Goal: Information Seeking & Learning: Learn about a topic

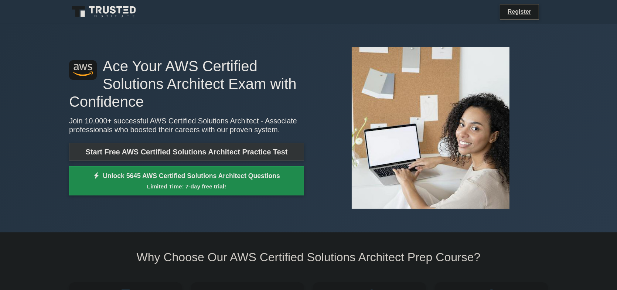
click at [225, 150] on link "Start Free AWS Certified Solutions Architect Practice Test" at bounding box center [186, 152] width 235 height 18
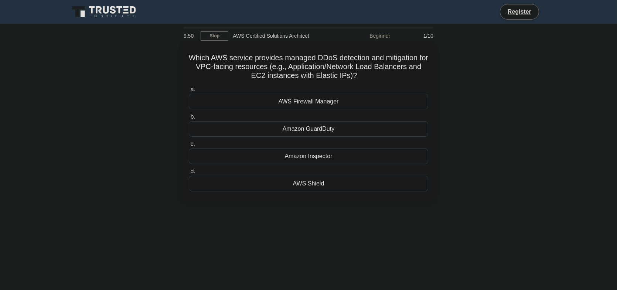
click at [318, 185] on div "AWS Shield" at bounding box center [308, 184] width 239 height 16
click at [189, 174] on input "d. AWS Shield" at bounding box center [189, 171] width 0 height 5
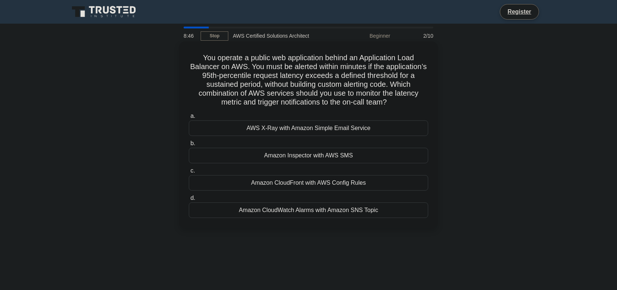
click at [360, 209] on div "Amazon CloudWatch Alarms with Amazon SNS Topic" at bounding box center [308, 210] width 239 height 16
click at [189, 200] on input "d. Amazon CloudWatch Alarms with Amazon SNS Topic" at bounding box center [189, 198] width 0 height 5
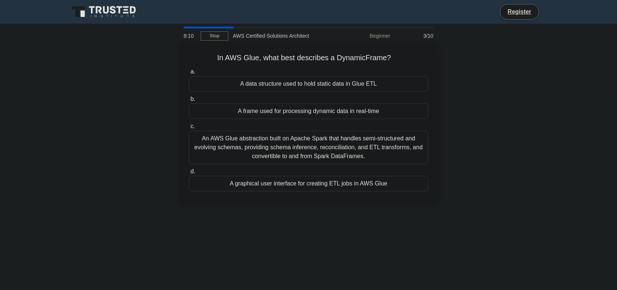
click at [336, 152] on div "An AWS Glue abstraction built on Apache Spark that handles semi-structured and …" at bounding box center [308, 147] width 239 height 33
click at [189, 129] on input "c. An AWS Glue abstraction built on Apache Spark that handles semi-structured a…" at bounding box center [189, 126] width 0 height 5
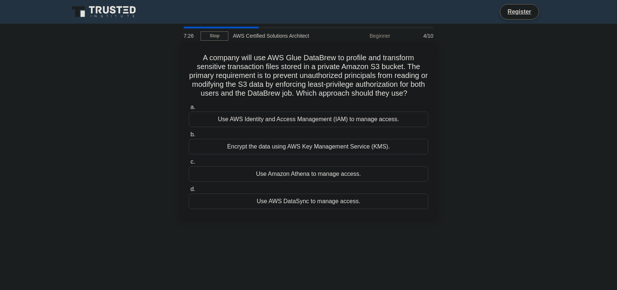
click at [332, 121] on div "Use AWS Identity and Access Management (IAM) to manage access." at bounding box center [308, 120] width 239 height 16
click at [189, 110] on input "a. Use AWS Identity and Access Management (IAM) to manage access." at bounding box center [189, 107] width 0 height 5
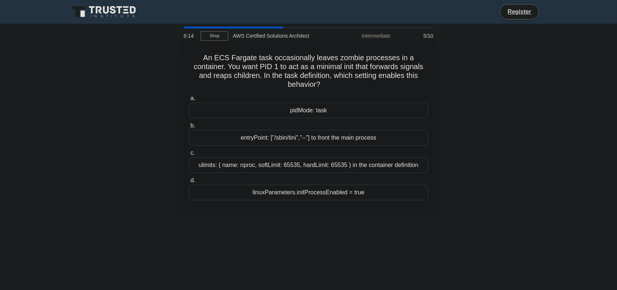
click at [220, 75] on h5 "An ECS Fargate task occasionally leaves zombie processes in a container. You wa…" at bounding box center [308, 71] width 241 height 36
click at [241, 72] on h5 "An ECS Fargate task occasionally leaves zombie processes in a container. You wa…" at bounding box center [308, 71] width 241 height 36
click at [298, 137] on div "entryPoint: ["/sbin/tini","--"] to front the main process" at bounding box center [308, 138] width 239 height 16
click at [189, 128] on input "b. entryPoint: ["/sbin/tini","--"] to front the main process" at bounding box center [189, 125] width 0 height 5
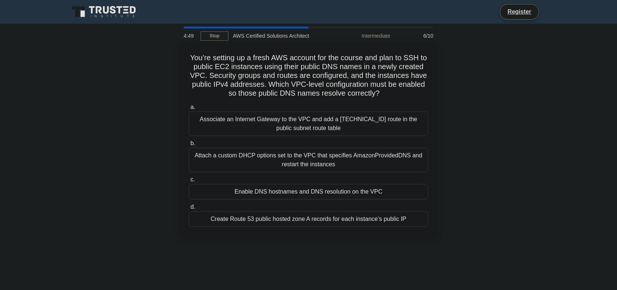
click at [262, 118] on div "Associate an Internet Gateway to the VPC and add a 0.0.0.0/0 route in the publi…" at bounding box center [308, 124] width 239 height 24
click at [189, 110] on input "a. Associate an Internet Gateway to the VPC and add a 0.0.0.0/0 route in the pu…" at bounding box center [189, 107] width 0 height 5
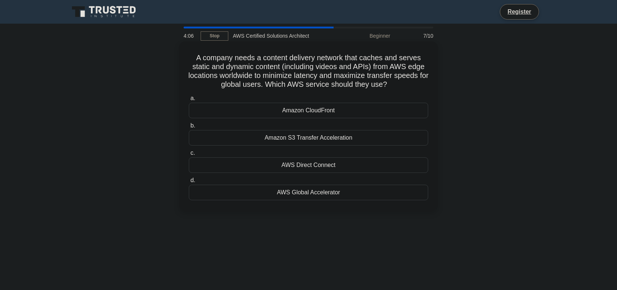
click at [330, 108] on div "Amazon CloudFront" at bounding box center [308, 111] width 239 height 16
click at [189, 101] on input "a. Amazon CloudFront" at bounding box center [189, 98] width 0 height 5
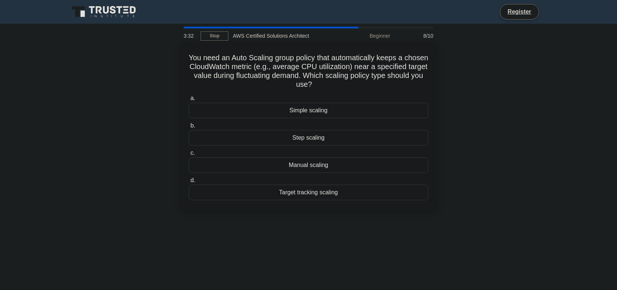
click at [316, 194] on div "Target tracking scaling" at bounding box center [308, 193] width 239 height 16
click at [189, 183] on input "d. Target tracking scaling" at bounding box center [189, 180] width 0 height 5
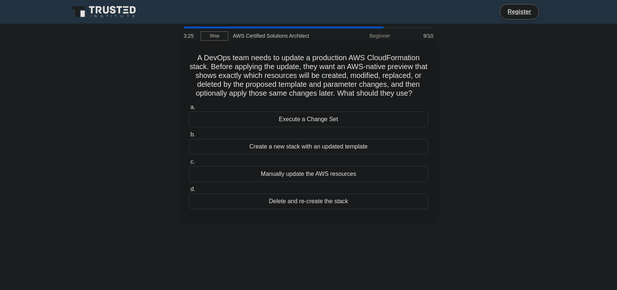
drag, startPoint x: 213, startPoint y: 78, endPoint x: 292, endPoint y: 62, distance: 79.9
click at [292, 62] on h5 "A DevOps team needs to update a production AWS CloudFormation stack. Before app…" at bounding box center [308, 75] width 241 height 45
click at [335, 122] on div "Execute a Change Set" at bounding box center [308, 120] width 239 height 16
click at [189, 110] on input "a. Execute a Change Set" at bounding box center [189, 107] width 0 height 5
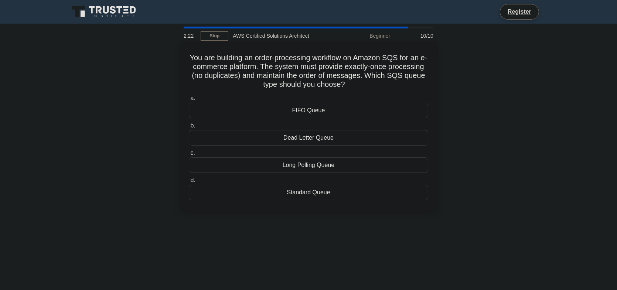
click at [349, 111] on div "FIFO Queue" at bounding box center [308, 111] width 239 height 16
click at [189, 101] on input "a. FIFO Queue" at bounding box center [189, 98] width 0 height 5
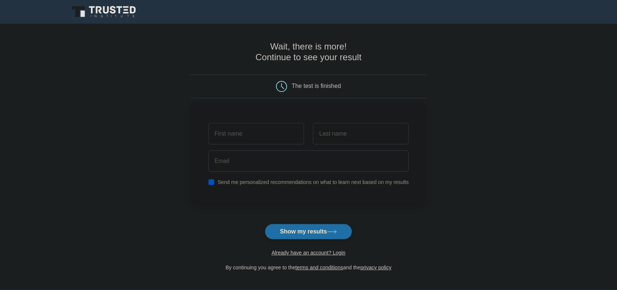
click at [298, 180] on label "Send me personalized recommendations on what to learn next based on my results" at bounding box center [312, 182] width 191 height 6
click at [210, 183] on input "checkbox" at bounding box center [211, 182] width 6 height 6
checkbox input "false"
click at [234, 138] on input "text" at bounding box center [256, 133] width 96 height 21
type input "Ahmed"
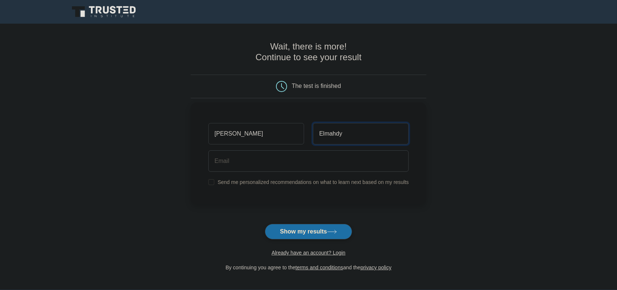
type input "Elmahdy"
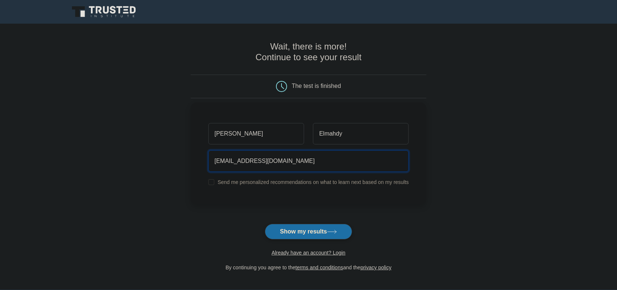
type input "a.elmahdy.mail@gmail.com"
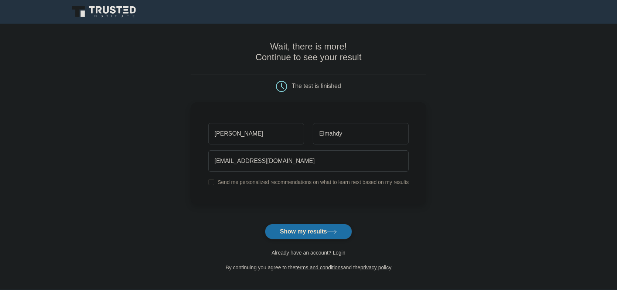
click at [265, 224] on button "Show my results" at bounding box center [308, 232] width 87 height 16
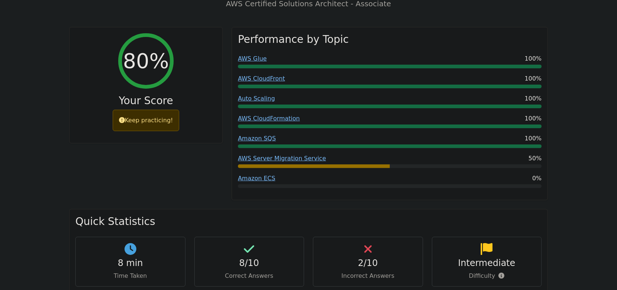
scroll to position [295, 0]
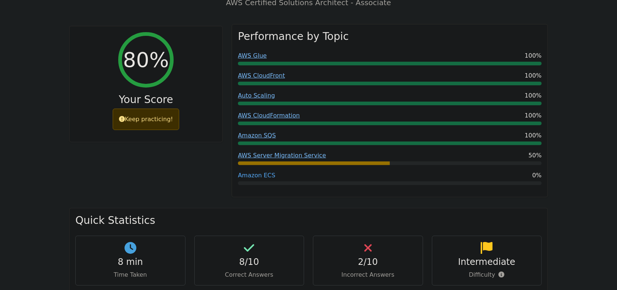
click at [249, 172] on link "Amazon ECS" at bounding box center [256, 175] width 37 height 7
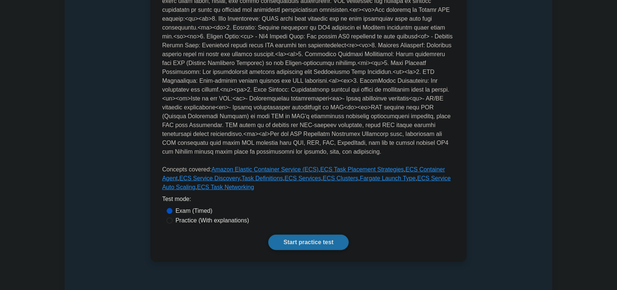
scroll to position [185, 0]
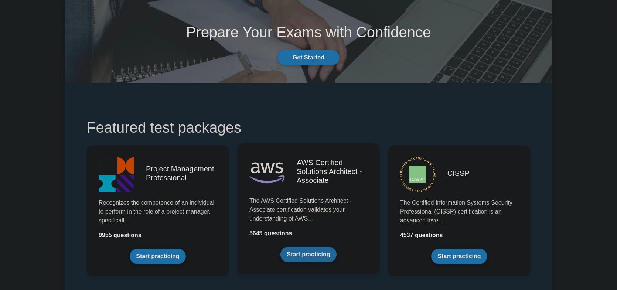
scroll to position [74, 0]
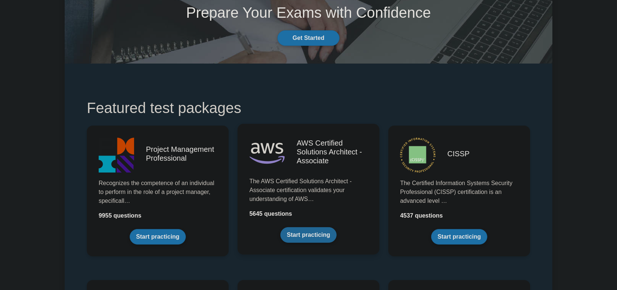
click at [307, 236] on link "Start practicing" at bounding box center [308, 235] width 56 height 16
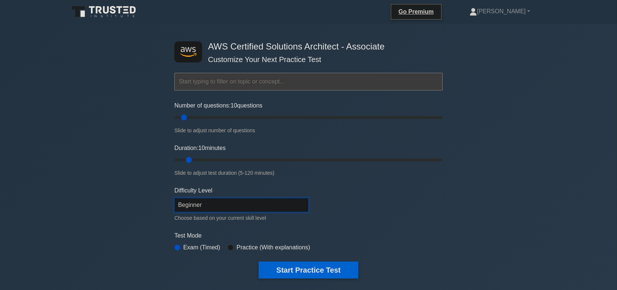
click at [196, 204] on select "Beginner Intermediate Expert" at bounding box center [241, 205] width 134 height 14
select select "intermediate"
click at [174, 198] on select "Beginner Intermediate Expert" at bounding box center [241, 205] width 134 height 14
drag, startPoint x: 184, startPoint y: 117, endPoint x: 255, endPoint y: 121, distance: 71.7
type input "65"
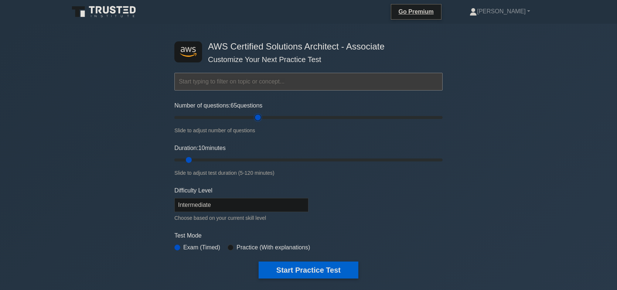
click at [255, 121] on input "Number of questions: 65 questions" at bounding box center [308, 117] width 268 height 9
drag, startPoint x: 188, startPoint y: 161, endPoint x: 376, endPoint y: 164, distance: 188.7
type input "90"
click at [376, 164] on input "Duration: 90 minutes" at bounding box center [308, 159] width 268 height 9
click at [243, 245] on label "Practice (With explanations)" at bounding box center [272, 247] width 73 height 9
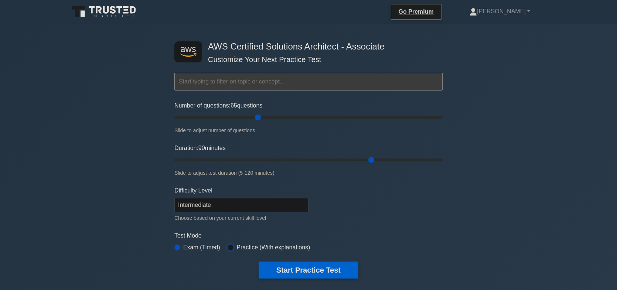
drag, startPoint x: 230, startPoint y: 246, endPoint x: 249, endPoint y: 245, distance: 19.2
click at [230, 246] on input "radio" at bounding box center [230, 247] width 6 height 6
radio input "true"
drag, startPoint x: 370, startPoint y: 160, endPoint x: 424, endPoint y: 164, distance: 54.4
click at [424, 164] on input "Duration: 115 minutes" at bounding box center [308, 159] width 268 height 9
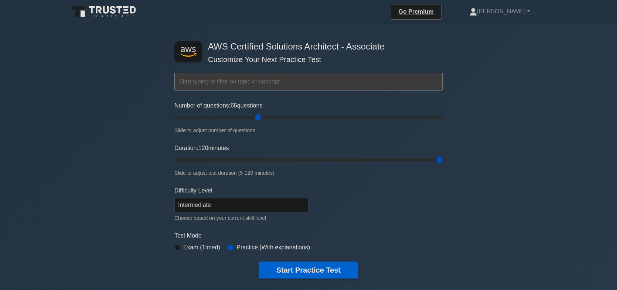
drag, startPoint x: 429, startPoint y: 158, endPoint x: 450, endPoint y: 160, distance: 20.8
type input "120"
click at [442, 160] on input "Duration: 120 minutes" at bounding box center [308, 159] width 268 height 9
click at [289, 269] on button "Start Practice Test" at bounding box center [308, 269] width 100 height 17
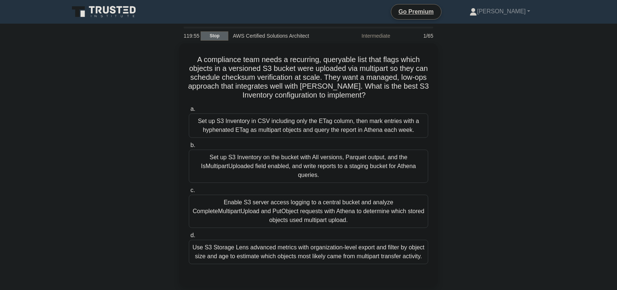
click at [213, 38] on link "Stop" at bounding box center [214, 35] width 28 height 9
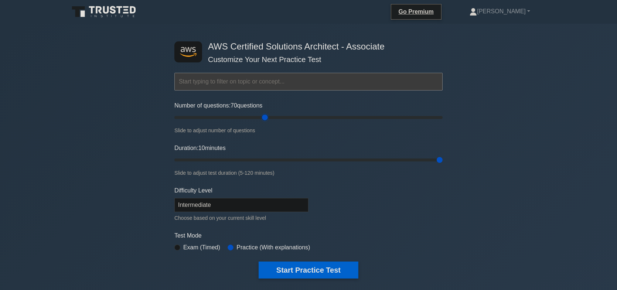
type input "65"
drag, startPoint x: 0, startPoint y: 0, endPoint x: 257, endPoint y: 119, distance: 283.0
click at [257, 119] on input "Number of questions: 65 questions" at bounding box center [308, 117] width 268 height 9
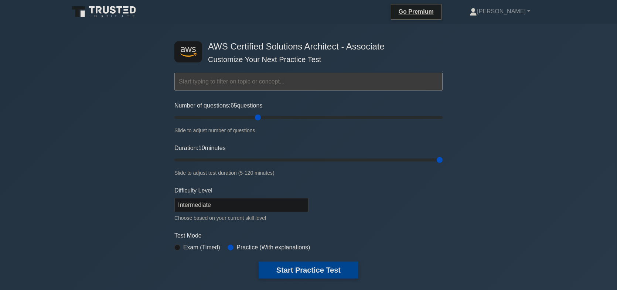
click at [288, 274] on button "Start Practice Test" at bounding box center [308, 269] width 100 height 17
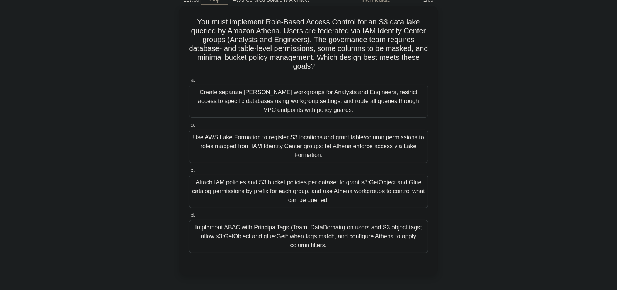
scroll to position [37, 0]
click at [266, 187] on div "Attach IAM policies and S3 bucket policies per dataset to grant s3:GetObject an…" at bounding box center [308, 190] width 239 height 33
click at [189, 172] on input "c. Attach IAM policies and S3 bucket policies per dataset to grant s3:GetObject…" at bounding box center [189, 169] width 0 height 5
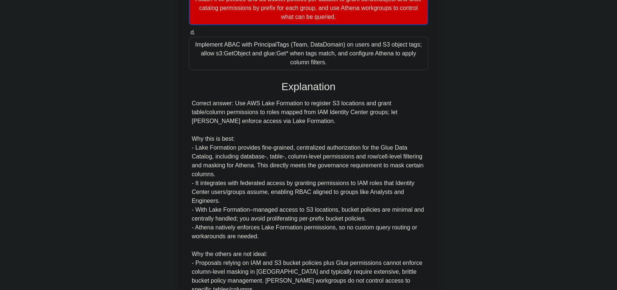
scroll to position [222, 0]
click at [172, 212] on div "You must implement Role-Based Access Control for an S3 data lake queried by Ama…" at bounding box center [308, 115] width 487 height 587
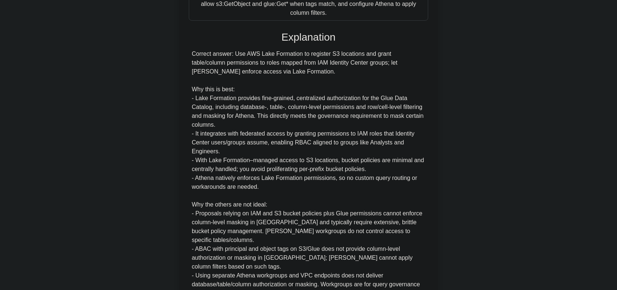
scroll to position [260, 0]
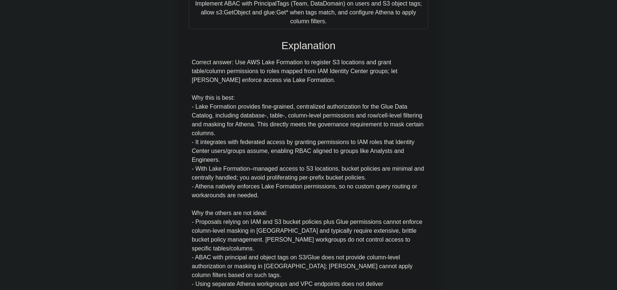
click at [287, 181] on div "Correct answer: Use AWS Lake Formation to register S3 locations and grant table…" at bounding box center [308, 182] width 233 height 248
click at [313, 186] on div "Correct answer: Use AWS Lake Formation to register S3 locations and grant table…" at bounding box center [308, 182] width 233 height 248
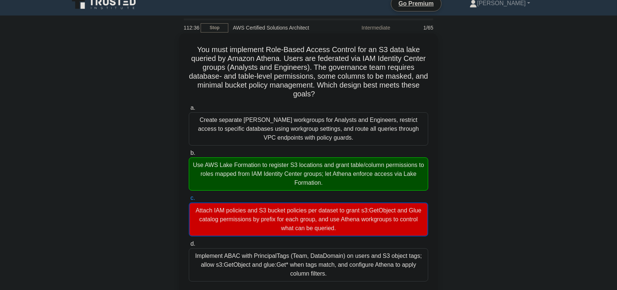
scroll to position [0, 0]
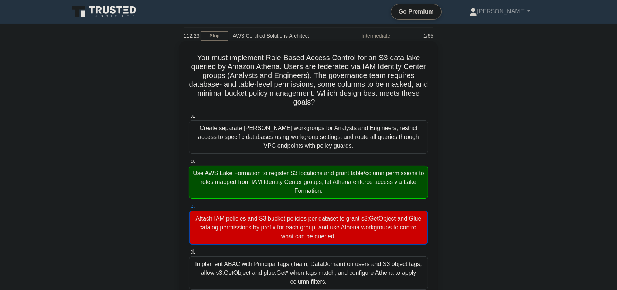
click at [337, 65] on h5 "You must implement Role-Based Access Control for an S3 data lake queried by Ama…" at bounding box center [308, 80] width 241 height 54
click at [366, 63] on h5 "You must implement Role-Based Access Control for an S3 data lake queried by Ama…" at bounding box center [308, 80] width 241 height 54
drag, startPoint x: 282, startPoint y: 67, endPoint x: 360, endPoint y: 68, distance: 77.5
click at [360, 68] on h5 "You must implement Role-Based Access Control for an S3 data lake queried by Ama…" at bounding box center [308, 80] width 241 height 54
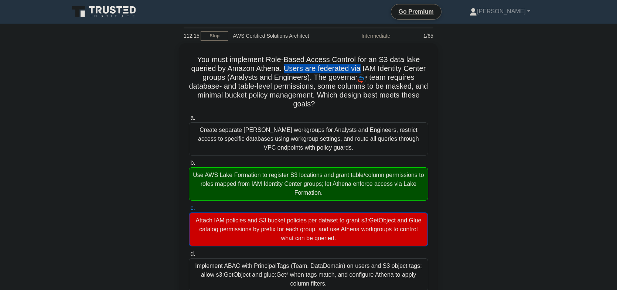
click at [355, 72] on div at bounding box center [355, 72] width 0 height 0
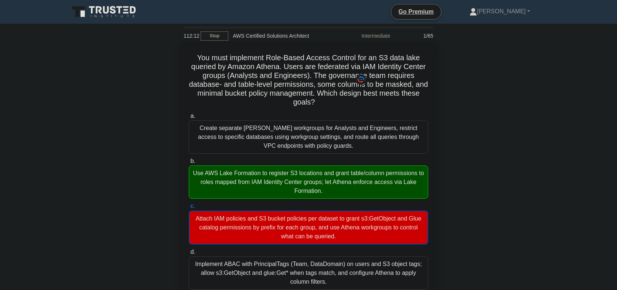
click at [357, 62] on h5 "You must implement Role-Based Access Control for an S3 data lake queried by Ama…" at bounding box center [308, 80] width 241 height 54
drag, startPoint x: 219, startPoint y: 173, endPoint x: 267, endPoint y: 172, distance: 47.3
click at [266, 173] on div "Use AWS Lake Formation to register S3 locations and grant table/column permissi…" at bounding box center [308, 181] width 239 height 33
click at [274, 174] on div "Use AWS Lake Formation to register S3 locations and grant table/column permissi…" at bounding box center [308, 181] width 239 height 33
click at [189, 164] on input "b. Use AWS Lake Formation to register S3 locations and grant table/column permi…" at bounding box center [189, 161] width 0 height 5
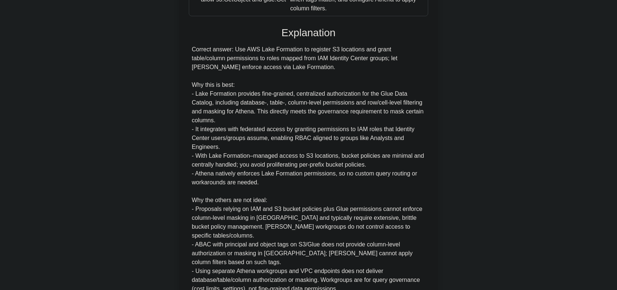
scroll to position [333, 0]
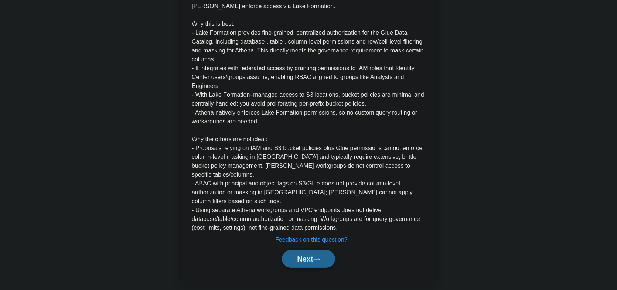
click at [305, 250] on button "Next" at bounding box center [308, 259] width 53 height 18
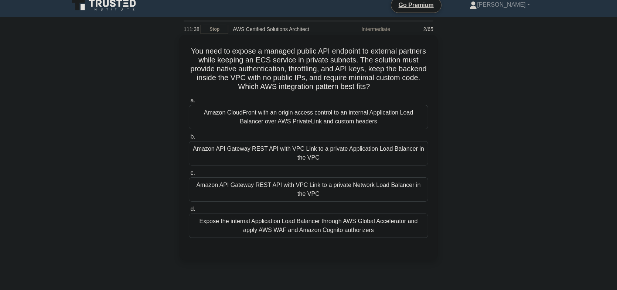
scroll to position [0, 0]
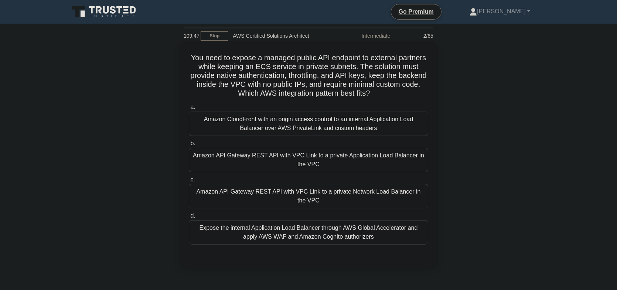
click at [272, 232] on div "Expose the internal Application Load Balancer through AWS Global Accelerator an…" at bounding box center [308, 232] width 239 height 24
click at [189, 218] on input "d. Expose the internal Application Load Balancer through AWS Global Accelerator…" at bounding box center [189, 215] width 0 height 5
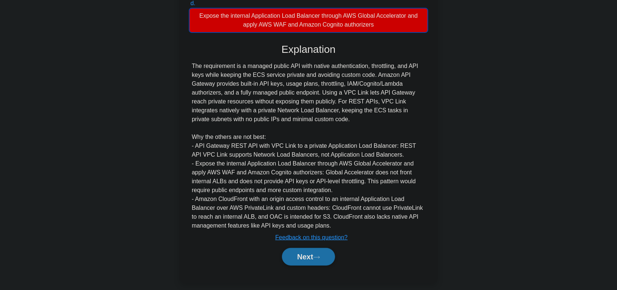
scroll to position [219, 0]
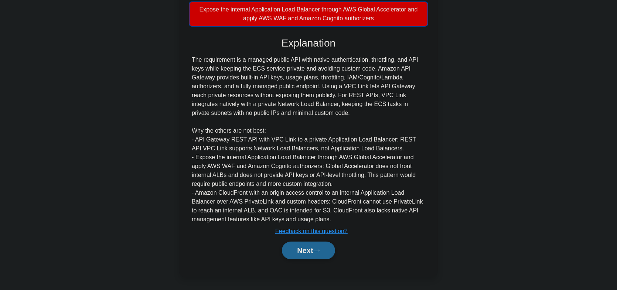
click at [295, 245] on button "Next" at bounding box center [308, 250] width 53 height 18
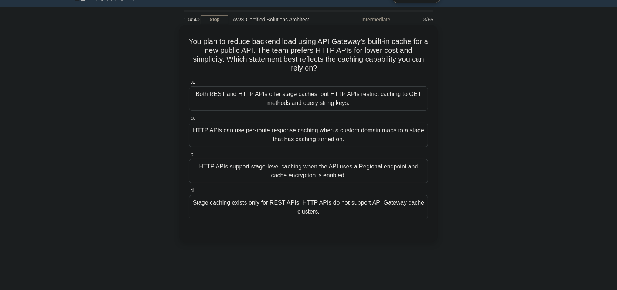
scroll to position [0, 0]
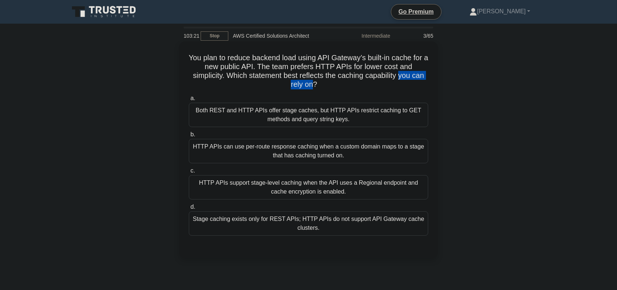
drag, startPoint x: 401, startPoint y: 78, endPoint x: 312, endPoint y: 86, distance: 89.0
click at [312, 86] on h5 "You plan to reduce backend load using API Gateway’s built-in cache for a new pu…" at bounding box center [308, 71] width 241 height 36
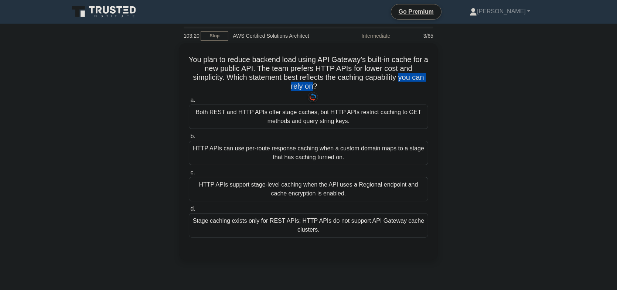
click at [307, 90] on div at bounding box center [307, 90] width 0 height 0
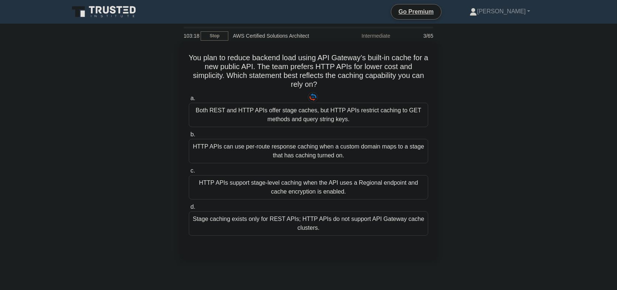
click at [294, 97] on label "a. Both REST and HTTP APIs offer stage caches, but HTTP APIs restrict caching t…" at bounding box center [308, 110] width 239 height 33
click at [189, 97] on input "a. Both REST and HTTP APIs offer stage caches, but HTTP APIs restrict caching t…" at bounding box center [189, 98] width 0 height 5
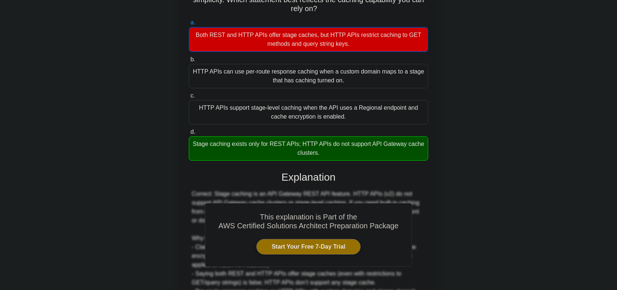
scroll to position [111, 0]
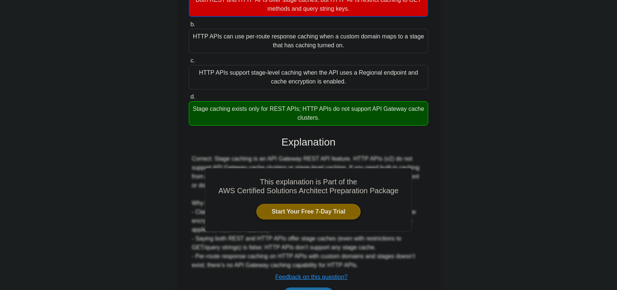
click at [332, 212] on link "Start Your Free 7-Day Trial" at bounding box center [308, 212] width 104 height 16
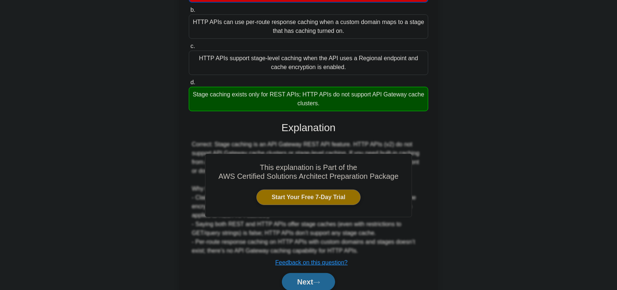
scroll to position [157, 0]
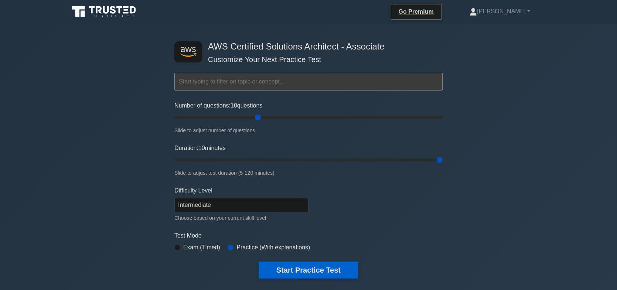
click at [281, 268] on button "Start Practice Test" at bounding box center [308, 269] width 100 height 17
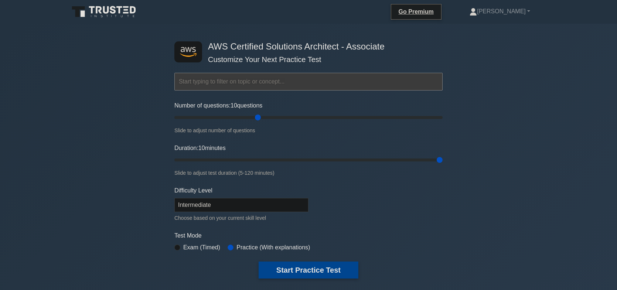
click at [274, 269] on button "Start Practice Test" at bounding box center [308, 269] width 100 height 17
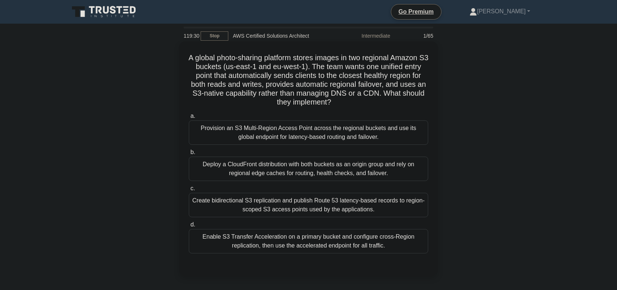
click at [345, 82] on h5 "A global photo-sharing platform stores images in two regional Amazon S3 buckets…" at bounding box center [308, 80] width 241 height 54
click at [342, 92] on h5 "A global photo-sharing platform stores images in two regional Amazon S3 buckets…" at bounding box center [308, 80] width 241 height 54
drag, startPoint x: 390, startPoint y: 83, endPoint x: 424, endPoint y: 99, distance: 37.5
click at [424, 99] on h5 "A global photo-sharing platform stores images in two regional Amazon S3 buckets…" at bounding box center [308, 80] width 241 height 54
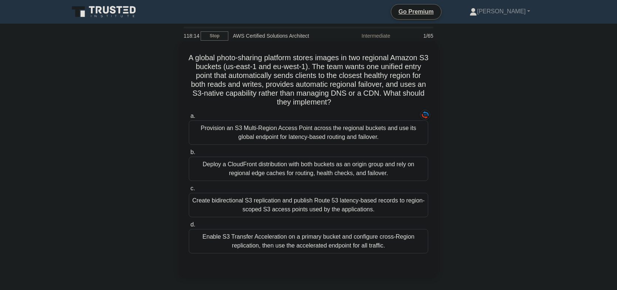
click at [333, 103] on icon ".spinner_0XTQ{transform-origin:center;animation:spinner_y6GP .75s linear infini…" at bounding box center [335, 102] width 9 height 9
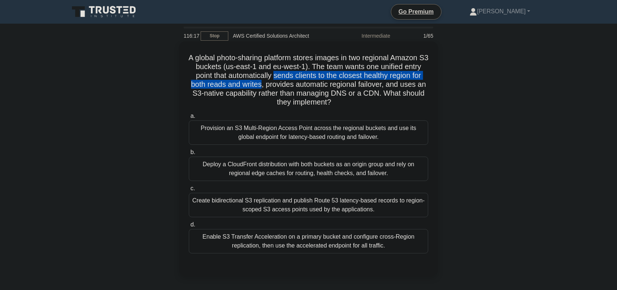
drag, startPoint x: 273, startPoint y: 76, endPoint x: 261, endPoint y: 87, distance: 16.2
click at [261, 87] on h5 "A global photo-sharing platform stores images in two regional Amazon S3 buckets…" at bounding box center [308, 80] width 241 height 54
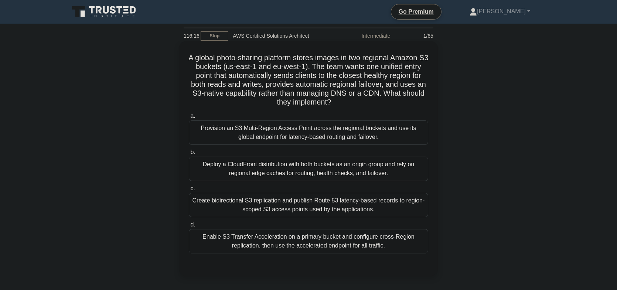
click at [267, 85] on h5 "A global photo-sharing platform stores images in two regional Amazon S3 buckets…" at bounding box center [308, 80] width 241 height 54
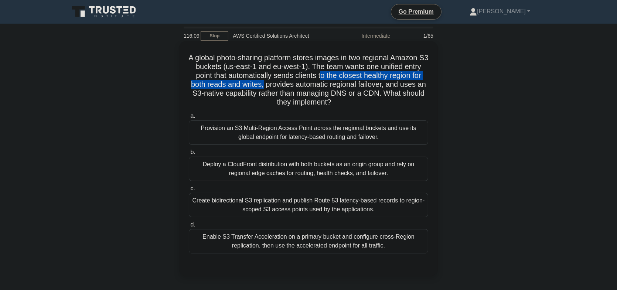
drag, startPoint x: 263, startPoint y: 85, endPoint x: 322, endPoint y: 74, distance: 59.4
click at [322, 76] on h5 "A global photo-sharing platform stores images in two regional Amazon S3 buckets…" at bounding box center [308, 80] width 241 height 54
click at [322, 74] on h5 "A global photo-sharing platform stores images in two regional Amazon S3 buckets…" at bounding box center [308, 80] width 241 height 54
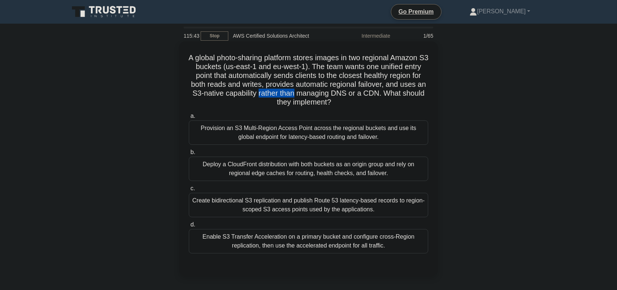
drag, startPoint x: 257, startPoint y: 95, endPoint x: 294, endPoint y: 97, distance: 36.6
click at [294, 97] on h5 "A global photo-sharing platform stores images in two regional Amazon S3 buckets…" at bounding box center [308, 80] width 241 height 54
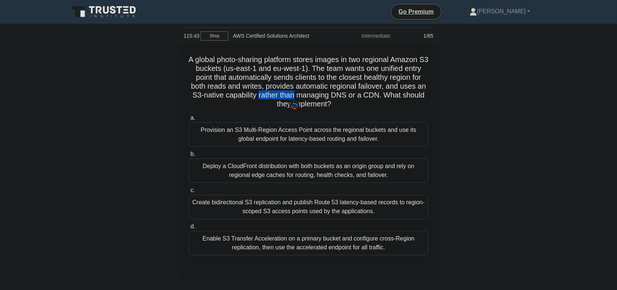
click at [289, 99] on div at bounding box center [289, 99] width 0 height 0
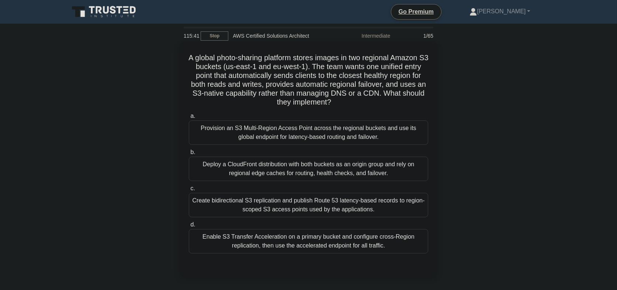
click at [322, 100] on h5 "A global photo-sharing platform stores images in two regional Amazon S3 buckets…" at bounding box center [308, 80] width 241 height 54
click at [387, 126] on div "Provision an S3 Multi-Region Access Point across the regional buckets and use i…" at bounding box center [308, 132] width 239 height 24
click at [189, 119] on input "a. Provision an S3 Multi-Region Access Point across the regional buckets and us…" at bounding box center [189, 116] width 0 height 5
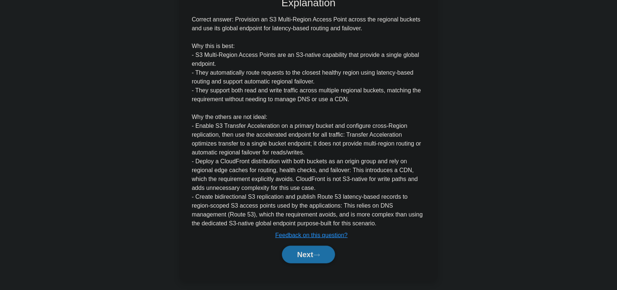
scroll to position [271, 0]
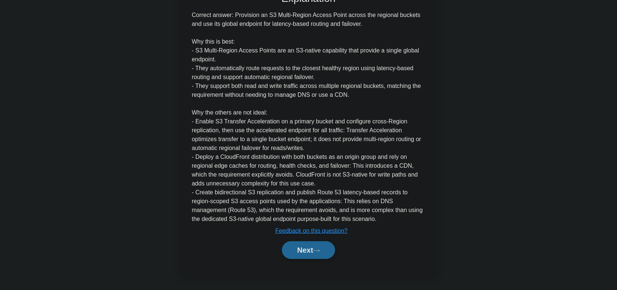
click at [315, 251] on button "Next" at bounding box center [308, 250] width 53 height 18
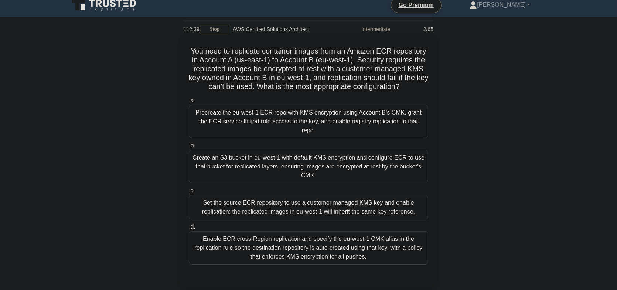
scroll to position [0, 0]
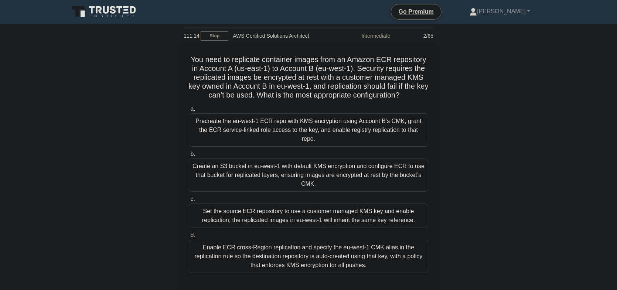
click at [457, 137] on div "You need to replicate container images from an Amazon ECR repository in Account…" at bounding box center [308, 173] width 487 height 261
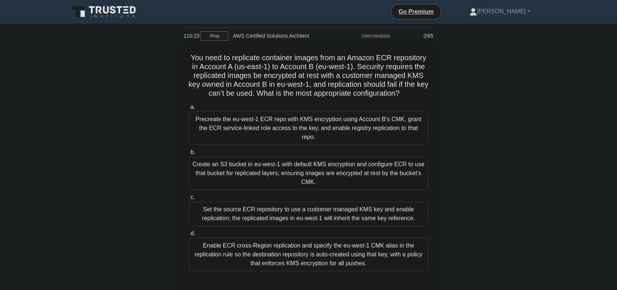
click at [383, 250] on div "Enable ECR cross-Region replication and specify the eu-west-1 CMK alias in the …" at bounding box center [308, 254] width 239 height 33
click at [189, 236] on input "d. Enable ECR cross-Region replication and specify the eu-west-1 CMK alias in t…" at bounding box center [189, 233] width 0 height 5
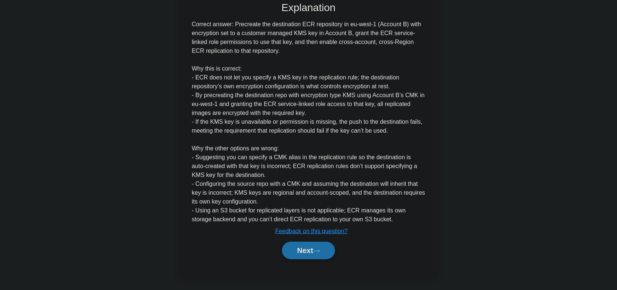
scroll to position [281, 0]
click at [305, 251] on button "Next" at bounding box center [308, 250] width 53 height 18
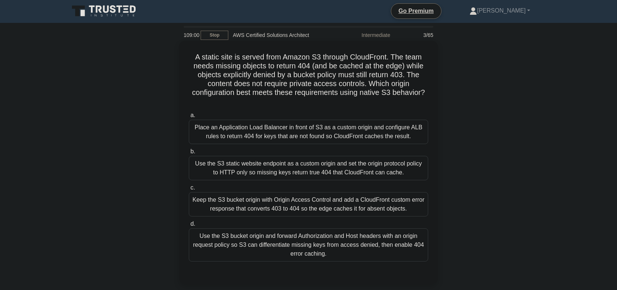
scroll to position [0, 0]
click at [376, 241] on div "Use the S3 bucket origin and forward Authorization and Host headers with an ori…" at bounding box center [308, 245] width 239 height 33
click at [189, 227] on input "d. Use the S3 bucket origin and forward Authorization and Host headers with an …" at bounding box center [189, 224] width 0 height 5
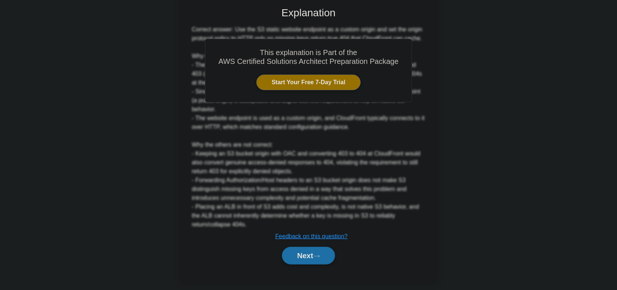
scroll to position [272, 0]
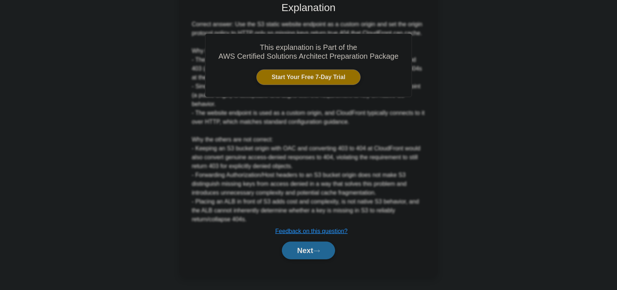
click at [323, 251] on button "Next" at bounding box center [308, 250] width 53 height 18
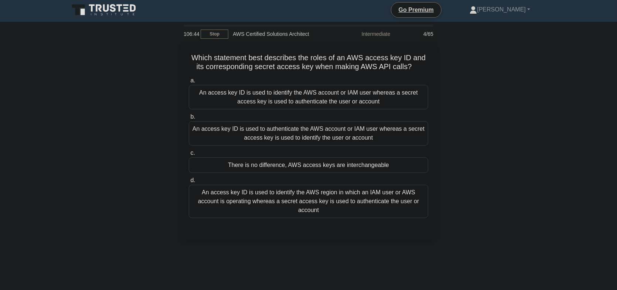
scroll to position [0, 0]
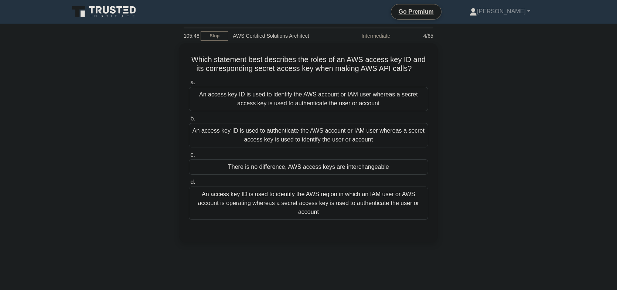
drag, startPoint x: 431, startPoint y: 116, endPoint x: 453, endPoint y: 80, distance: 41.7
click at [453, 80] on div "Which statement best describes the roles of an AWS access key ID and its corres…" at bounding box center [308, 146] width 487 height 207
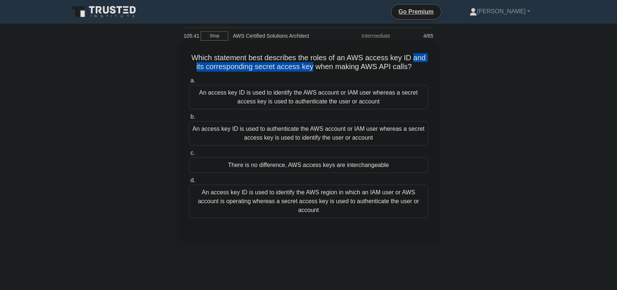
drag, startPoint x: 414, startPoint y: 58, endPoint x: 312, endPoint y: 69, distance: 102.5
click at [312, 69] on h5 "Which statement best describes the roles of an AWS access key ID and its corres…" at bounding box center [308, 62] width 241 height 18
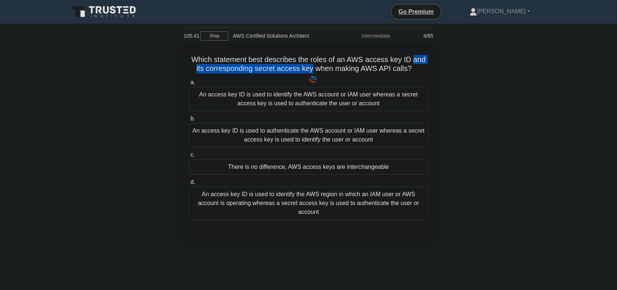
click at [307, 72] on div at bounding box center [307, 72] width 0 height 0
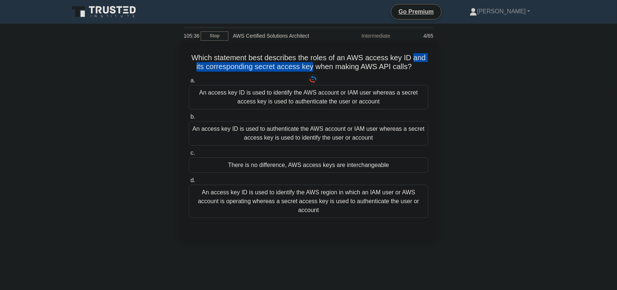
click at [220, 68] on h5 "Which statement best describes the roles of an AWS access key ID and its corres…" at bounding box center [308, 62] width 241 height 18
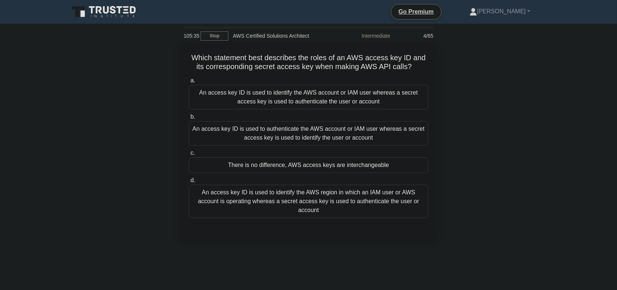
click at [220, 68] on h5 "Which statement best describes the roles of an AWS access key ID and its corres…" at bounding box center [308, 62] width 241 height 18
click at [238, 60] on h5 "Which statement best describes the roles of an AWS access key ID and its corres…" at bounding box center [308, 62] width 241 height 18
click at [368, 167] on div "There is no difference, AWS access keys are interchangeable" at bounding box center [308, 165] width 239 height 16
click at [189, 155] on input "c. There is no difference, AWS access keys are interchangeable" at bounding box center [189, 153] width 0 height 5
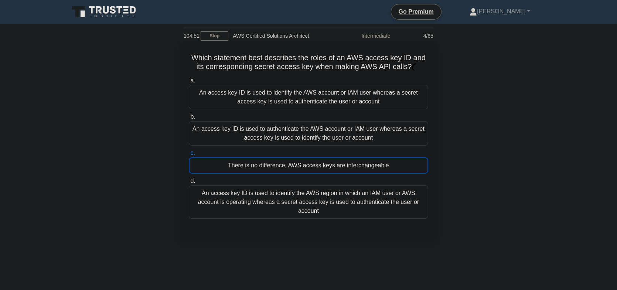
click at [368, 167] on div "There is no difference, AWS access keys are interchangeable" at bounding box center [308, 165] width 239 height 16
click at [189, 155] on input "c. There is no difference, AWS access keys are interchangeable" at bounding box center [189, 153] width 0 height 5
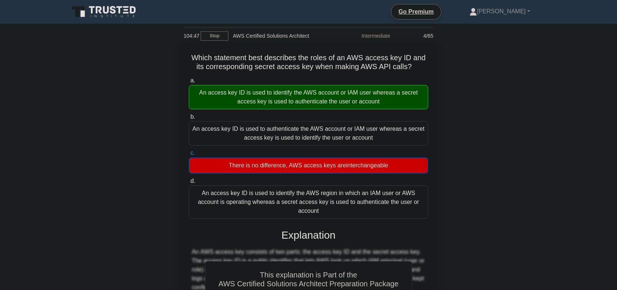
click at [241, 103] on div "An access key ID is used to identify the AWS account or IAM user whereas a secr…" at bounding box center [308, 97] width 239 height 24
click at [189, 83] on input "a. An access key ID is used to identify the AWS account or IAM user whereas a s…" at bounding box center [189, 80] width 0 height 5
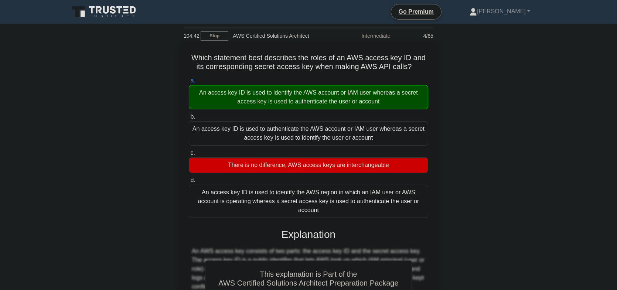
click at [306, 101] on div "An access key ID is used to identify the AWS account or IAM user whereas a secr…" at bounding box center [308, 97] width 239 height 24
click at [189, 83] on input "a. An access key ID is used to identify the AWS account or IAM user whereas a s…" at bounding box center [189, 80] width 0 height 5
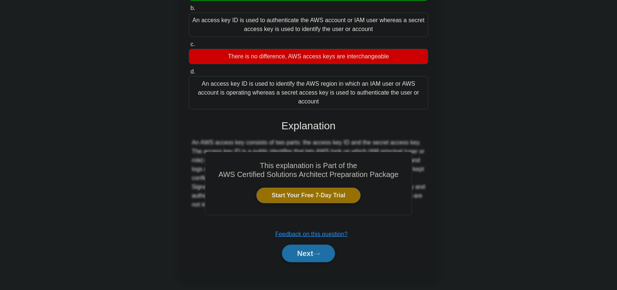
scroll to position [109, 0]
click at [308, 244] on button "Next" at bounding box center [308, 253] width 53 height 18
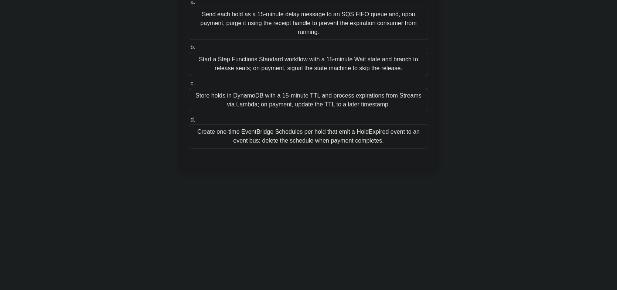
scroll to position [0, 0]
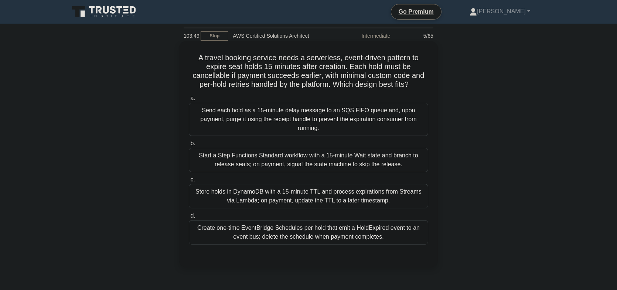
drag, startPoint x: 445, startPoint y: 158, endPoint x: 421, endPoint y: 82, distance: 80.3
click at [421, 82] on h5 "A travel booking service needs a serverless, event-driven pattern to expire sea…" at bounding box center [308, 71] width 241 height 36
click at [289, 157] on div "Start a Step Functions Standard workflow with a 15‑minute Wait state and branch…" at bounding box center [308, 160] width 239 height 24
click at [189, 146] on input "b. Start a Step Functions Standard workflow with a 15‑minute Wait state and bra…" at bounding box center [189, 143] width 0 height 5
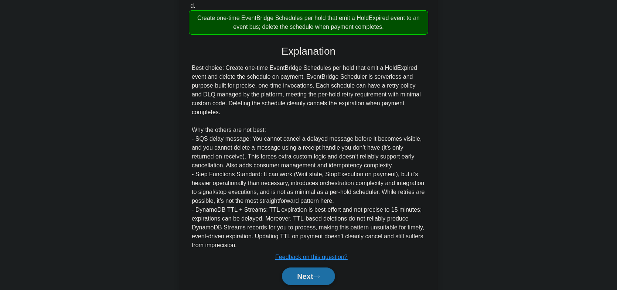
scroll to position [222, 0]
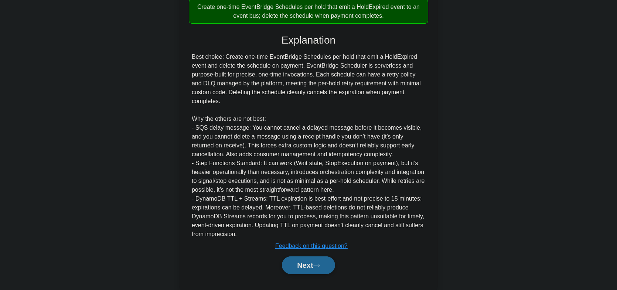
click at [287, 264] on button "Next" at bounding box center [308, 265] width 53 height 18
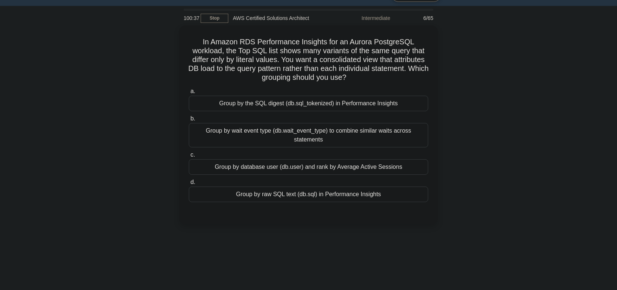
scroll to position [0, 0]
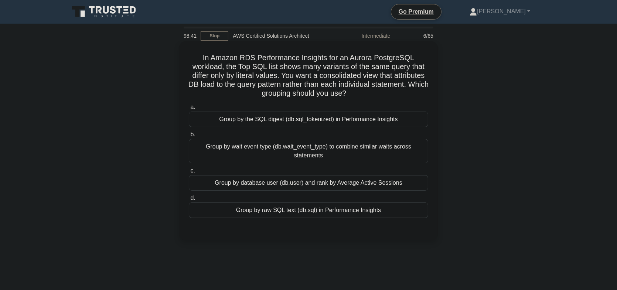
drag, startPoint x: 200, startPoint y: 57, endPoint x: 379, endPoint y: 95, distance: 183.0
click at [379, 95] on h5 "In Amazon RDS Performance Insights for an Aurora PostgreSQL workload, the Top S…" at bounding box center [308, 75] width 241 height 45
click at [337, 71] on h5 "In Amazon RDS Performance Insights for an Aurora PostgreSQL workload, the Top S…" at bounding box center [308, 75] width 241 height 45
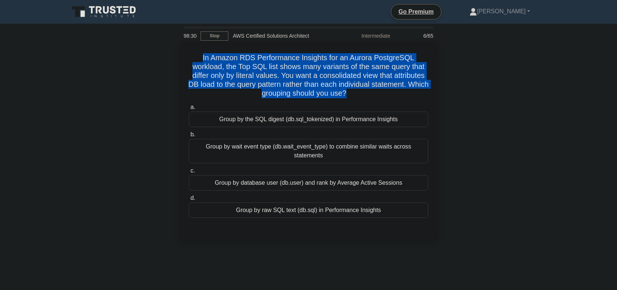
drag, startPoint x: 375, startPoint y: 94, endPoint x: 199, endPoint y: 57, distance: 179.6
click at [199, 57] on h5 "In Amazon RDS Performance Insights for an Aurora PostgreSQL workload, the Top S…" at bounding box center [308, 75] width 241 height 45
click at [281, 91] on h5 "In Amazon RDS Performance Insights for an Aurora PostgreSQL workload, the Top S…" at bounding box center [308, 75] width 241 height 45
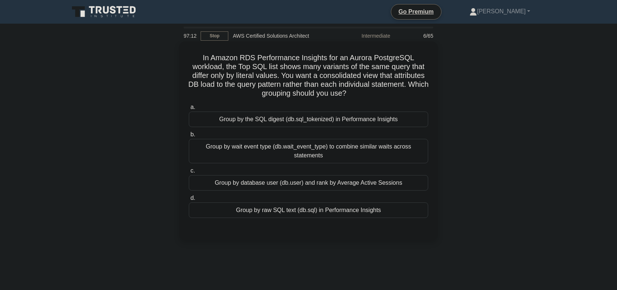
click at [292, 122] on div "Group by the SQL digest (db.sql_tokenized) in Performance Insights" at bounding box center [308, 120] width 239 height 16
click at [189, 110] on input "a. Group by the SQL digest (db.sql_tokenized) in Performance Insights" at bounding box center [189, 107] width 0 height 5
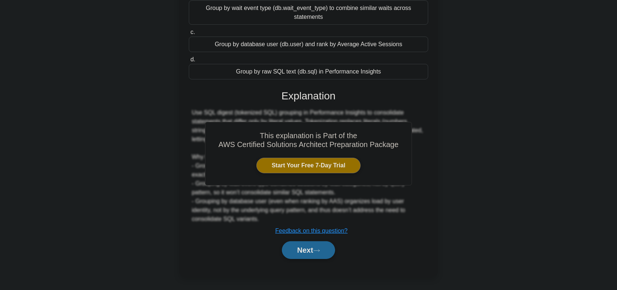
click at [309, 254] on button "Next" at bounding box center [308, 250] width 53 height 18
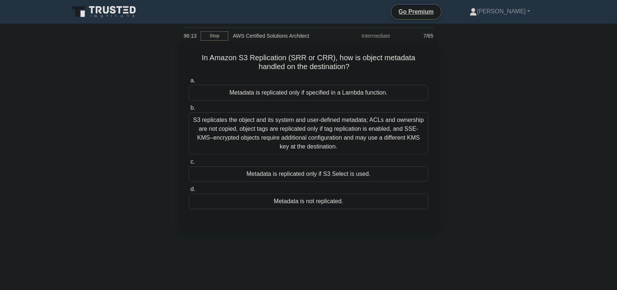
click at [229, 131] on div "S3 replicates the object and its system and user-defined metadata; ACLs and own…" at bounding box center [308, 133] width 239 height 42
click at [189, 110] on input "b. S3 replicates the object and its system and user-defined metadata; ACLs and …" at bounding box center [189, 108] width 0 height 5
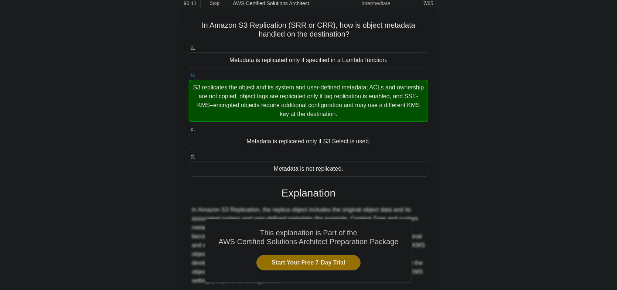
scroll to position [109, 0]
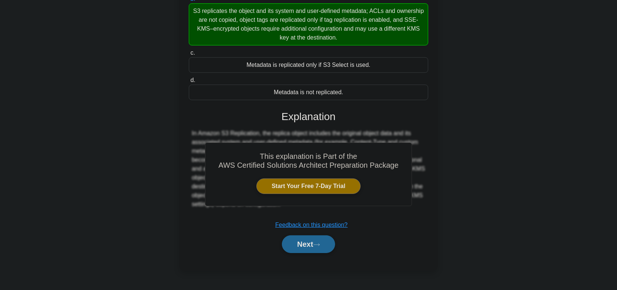
click at [308, 244] on button "Next" at bounding box center [308, 244] width 53 height 18
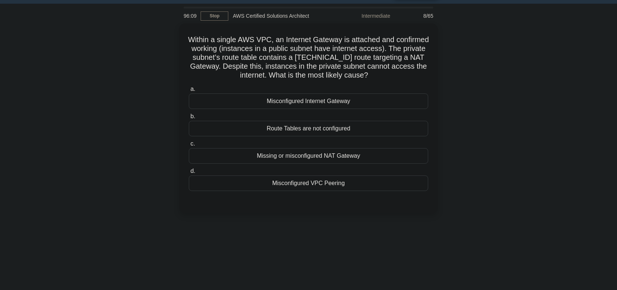
scroll to position [0, 0]
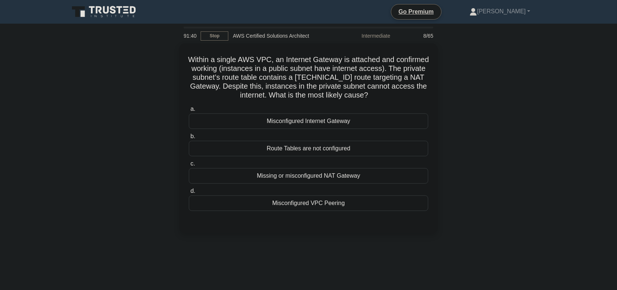
drag, startPoint x: 483, startPoint y: 95, endPoint x: 478, endPoint y: 95, distance: 5.2
click at [483, 95] on div "Within a single AWS VPC, an Internet Gateway is attached and confirmed working …" at bounding box center [308, 142] width 487 height 199
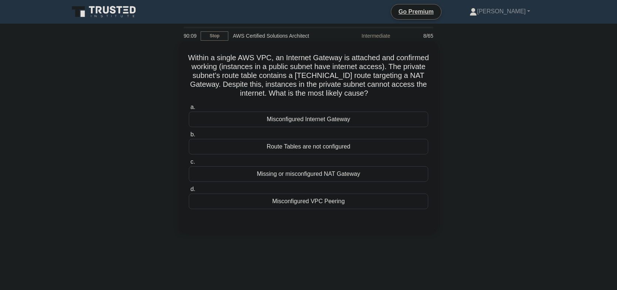
click at [303, 149] on div "Route Tables are not configured" at bounding box center [308, 147] width 239 height 16
click at [189, 137] on input "b. Route Tables are not configured" at bounding box center [189, 134] width 0 height 5
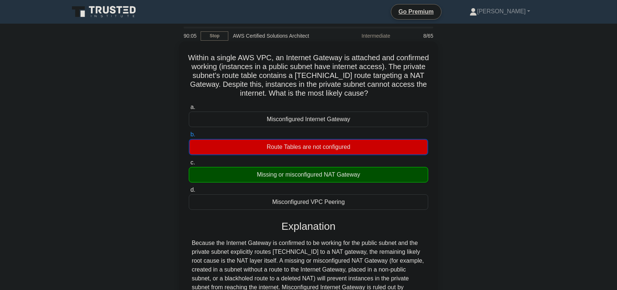
click at [259, 176] on div "Missing or misconfigured NAT Gateway" at bounding box center [308, 175] width 239 height 16
click at [189, 165] on input "c. Missing or misconfigured NAT Gateway" at bounding box center [189, 162] width 0 height 5
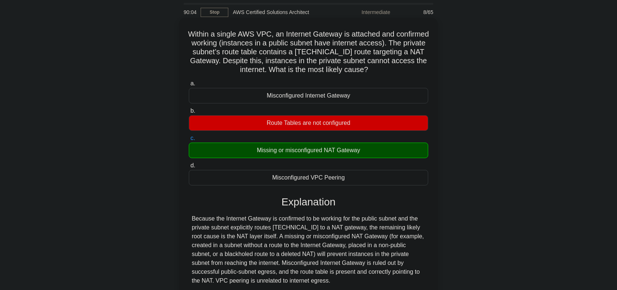
scroll to position [74, 0]
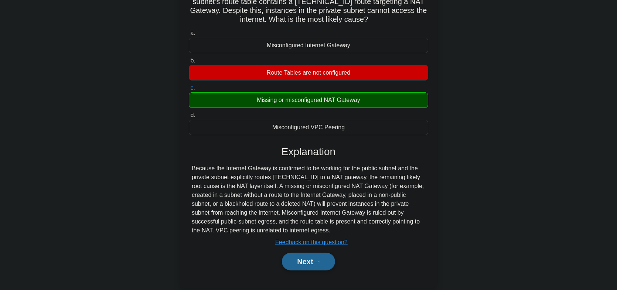
click at [335, 261] on div "Next" at bounding box center [308, 262] width 242 height 18
click at [318, 264] on button "Next" at bounding box center [308, 262] width 53 height 18
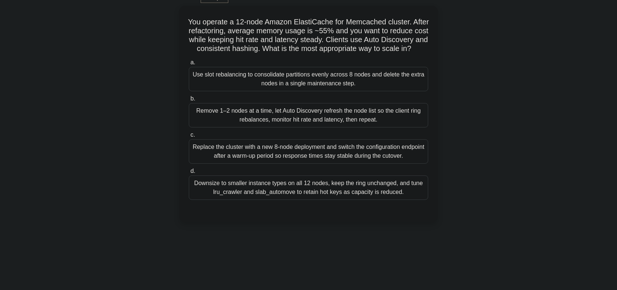
scroll to position [37, 0]
click at [236, 126] on div "Remove 1–2 nodes at a time, let Auto Discovery refresh the node list so the cli…" at bounding box center [308, 114] width 239 height 24
click at [189, 100] on input "b. Remove 1–2 nodes at a time, let Auto Discovery refresh the node list so the …" at bounding box center [189, 97] width 0 height 5
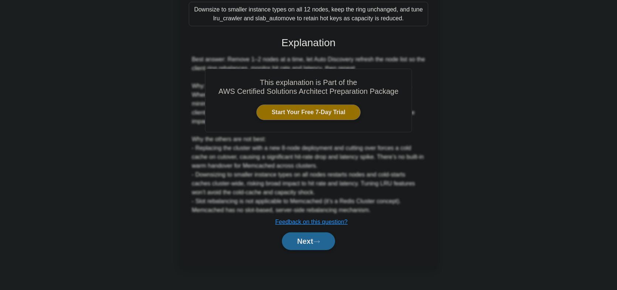
click at [298, 250] on button "Next" at bounding box center [308, 241] width 53 height 18
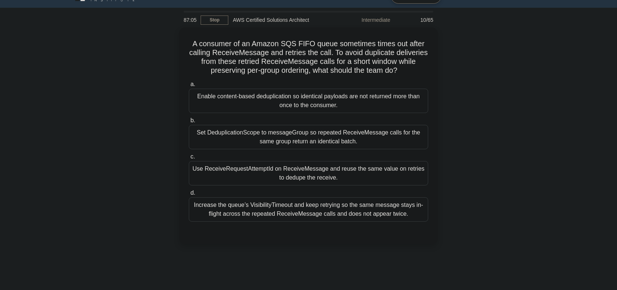
scroll to position [0, 0]
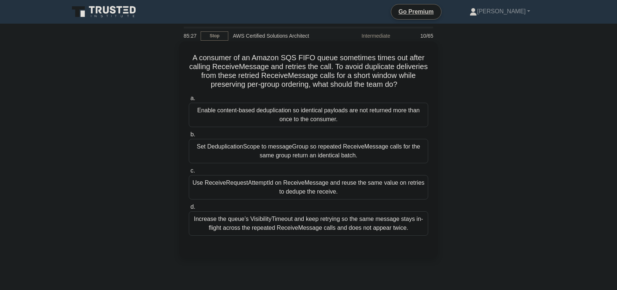
click at [310, 225] on div "Increase the queue’s VisibilityTimeout and keep retrying so the same message st…" at bounding box center [308, 223] width 239 height 24
click at [189, 209] on input "d. Increase the queue’s VisibilityTimeout and keep retrying so the same message…" at bounding box center [189, 207] width 0 height 5
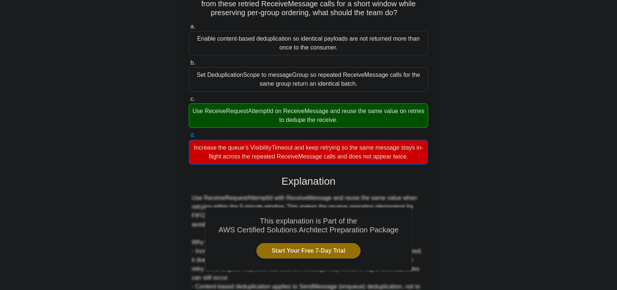
scroll to position [74, 0]
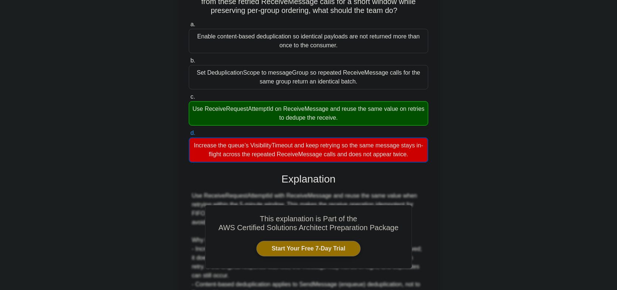
click at [300, 117] on div "Use ReceiveRequestAttemptId on ReceiveMessage and reuse the same value on retri…" at bounding box center [308, 113] width 239 height 24
click at [189, 99] on input "c. Use ReceiveRequestAttemptId on ReceiveMessage and reuse the same value on re…" at bounding box center [189, 97] width 0 height 5
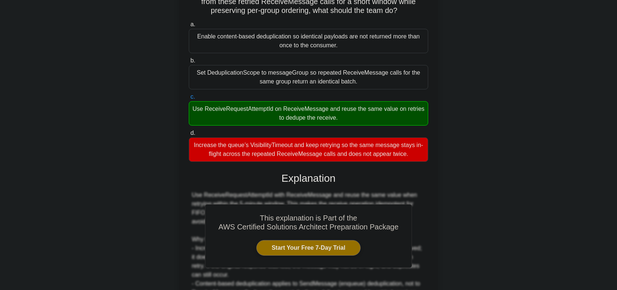
click at [300, 117] on div "Use ReceiveRequestAttemptId on ReceiveMessage and reuse the same value on retri…" at bounding box center [308, 113] width 239 height 24
click at [189, 99] on input "c. Use ReceiveRequestAttemptId on ReceiveMessage and reuse the same value on re…" at bounding box center [189, 97] width 0 height 5
click at [300, 118] on div "Use ReceiveRequestAttemptId on ReceiveMessage and reuse the same value on retri…" at bounding box center [308, 113] width 239 height 24
click at [189, 99] on input "c. Use ReceiveRequestAttemptId on ReceiveMessage and reuse the same value on re…" at bounding box center [189, 97] width 0 height 5
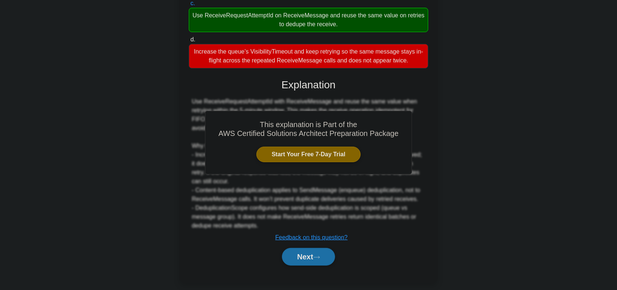
scroll to position [174, 0]
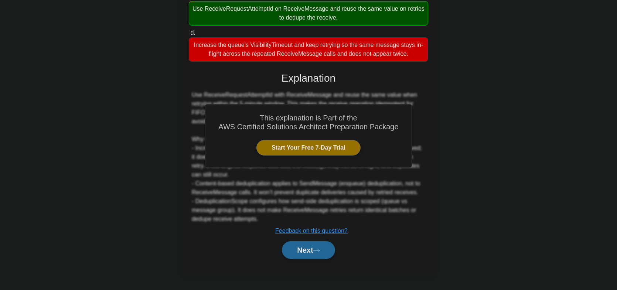
drag, startPoint x: 308, startPoint y: 248, endPoint x: 309, endPoint y: 253, distance: 4.5
click at [308, 248] on button "Next" at bounding box center [308, 250] width 53 height 18
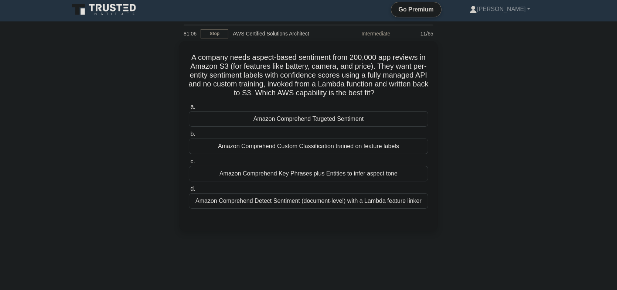
scroll to position [0, 0]
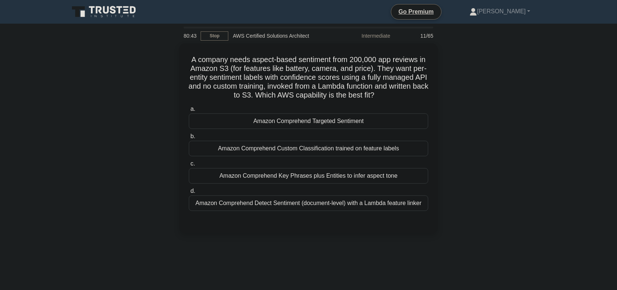
click at [445, 83] on div "A company needs aspect-based sentiment from 200,000 app reviews in Amazon S3 (f…" at bounding box center [308, 142] width 487 height 199
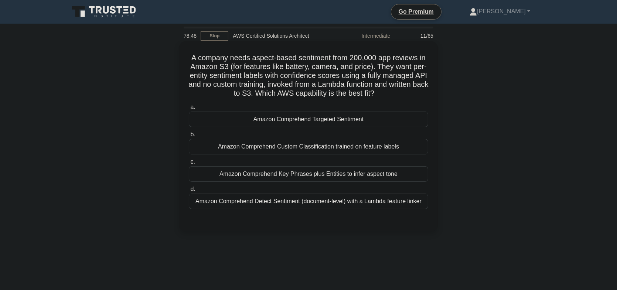
click at [279, 122] on div "Amazon Comprehend Targeted Sentiment" at bounding box center [308, 120] width 239 height 16
click at [189, 110] on input "a. Amazon Comprehend Targeted Sentiment" at bounding box center [189, 107] width 0 height 5
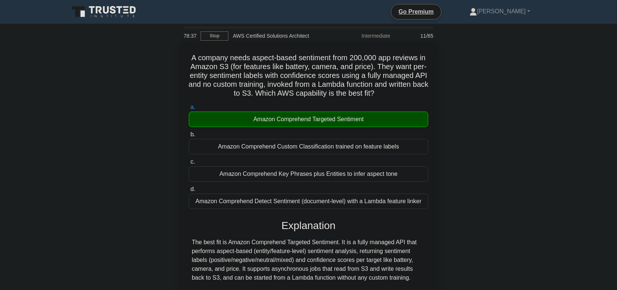
drag, startPoint x: 250, startPoint y: 56, endPoint x: 293, endPoint y: 58, distance: 42.9
click at [293, 58] on h5 "A company needs aspect-based sentiment from 200,000 app reviews in Amazon S3 (f…" at bounding box center [308, 75] width 241 height 45
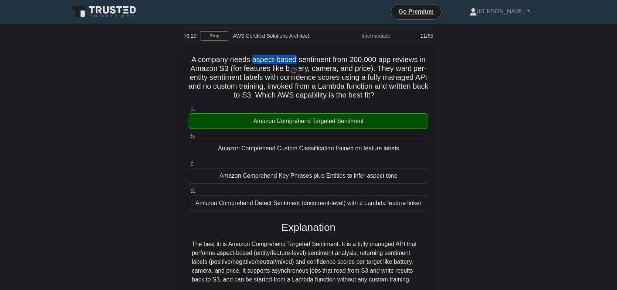
click at [288, 63] on div at bounding box center [288, 63] width 0 height 0
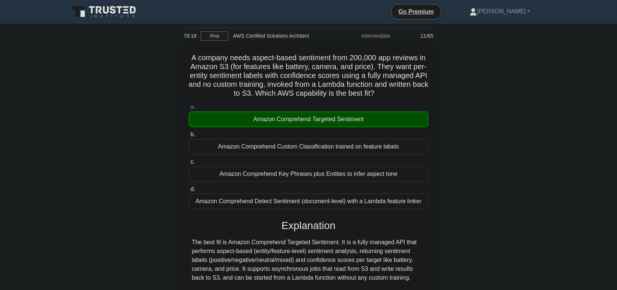
click at [343, 66] on h5 "A company needs aspect-based sentiment from 200,000 app reviews in Amazon S3 (f…" at bounding box center [308, 75] width 241 height 45
click at [325, 60] on h5 "A company needs aspect-based sentiment from 200,000 app reviews in Amazon S3 (f…" at bounding box center [308, 75] width 241 height 45
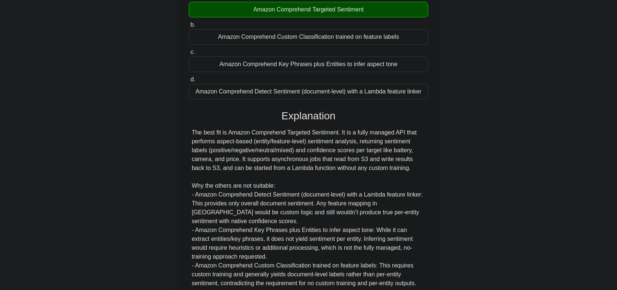
scroll to position [111, 0]
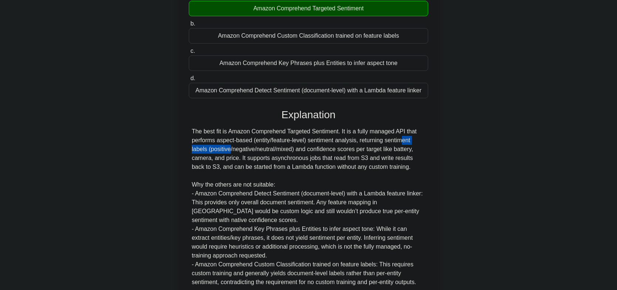
drag, startPoint x: 357, startPoint y: 141, endPoint x: 416, endPoint y: 143, distance: 59.1
click at [416, 143] on div "The best fit is Amazon Comprehend Targeted Sentiment. It is a fully managed API…" at bounding box center [308, 207] width 233 height 160
click at [422, 141] on div "The best fit is Amazon Comprehend Targeted Sentiment. It is a fully managed API…" at bounding box center [308, 207] width 233 height 160
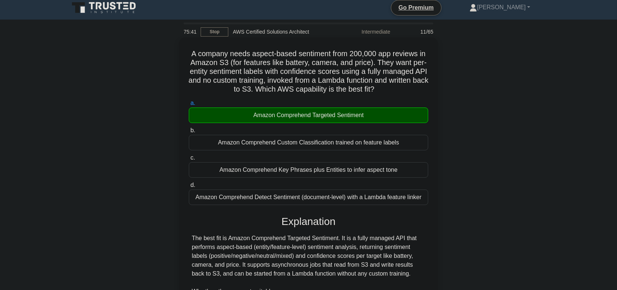
scroll to position [0, 0]
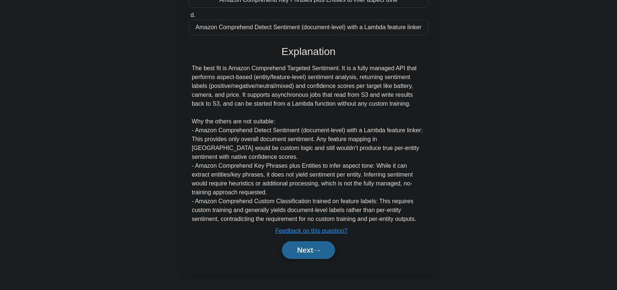
click at [294, 249] on button "Next" at bounding box center [308, 250] width 53 height 18
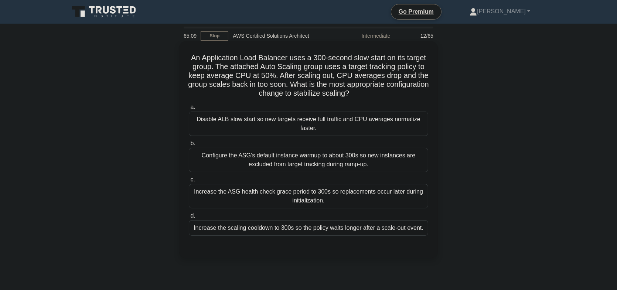
drag, startPoint x: 370, startPoint y: 123, endPoint x: 365, endPoint y: 125, distance: 5.5
click at [370, 123] on div "Disable ALB slow start so new targets receive full traffic and CPU averages nor…" at bounding box center [308, 124] width 239 height 24
click at [189, 110] on input "a. Disable ALB slow start so new targets receive full traffic and CPU averages …" at bounding box center [189, 107] width 0 height 5
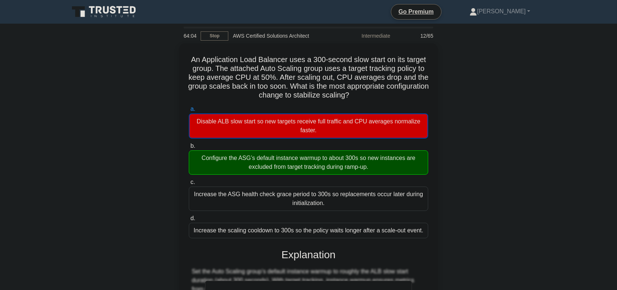
click at [461, 147] on div "An Application Load Balancer uses a 300-second slow start on its target group. …" at bounding box center [308, 252] width 487 height 418
click at [452, 174] on div "An Application Load Balancer uses a 300-second slow start on its target group. …" at bounding box center [308, 252] width 487 height 418
click at [454, 161] on div "An Application Load Balancer uses a 300-second slow start on its target group. …" at bounding box center [308, 252] width 487 height 418
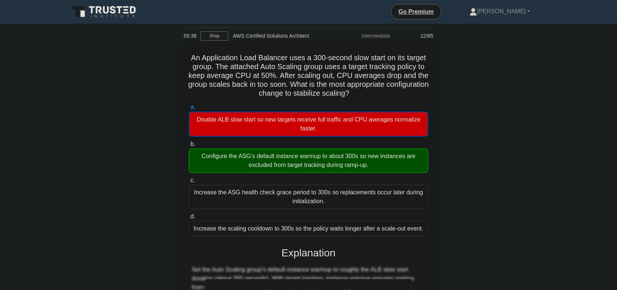
drag, startPoint x: 376, startPoint y: 93, endPoint x: 189, endPoint y: 59, distance: 189.4
click at [189, 59] on h5 "An Application Load Balancer uses a 300-second slow start on its target group. …" at bounding box center [308, 75] width 241 height 45
click at [183, 44] on div "An Application Load Balancer uses a 300-second slow start on its target group. …" at bounding box center [308, 245] width 258 height 409
drag, startPoint x: 361, startPoint y: 94, endPoint x: 187, endPoint y: 58, distance: 177.7
click at [187, 58] on div "An Application Load Balancer uses a 300-second slow start on its target group. …" at bounding box center [308, 246] width 253 height 404
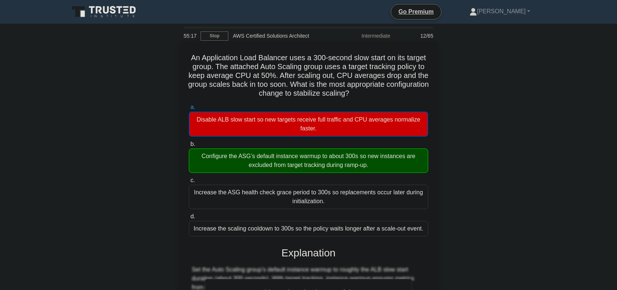
click at [430, 63] on div "An Application Load Balancer uses a 300-second slow start on its target group. …" at bounding box center [308, 246] width 253 height 404
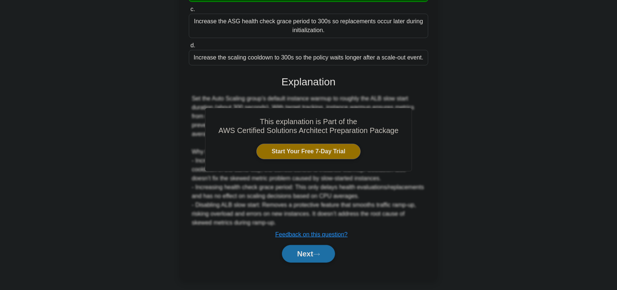
scroll to position [174, 0]
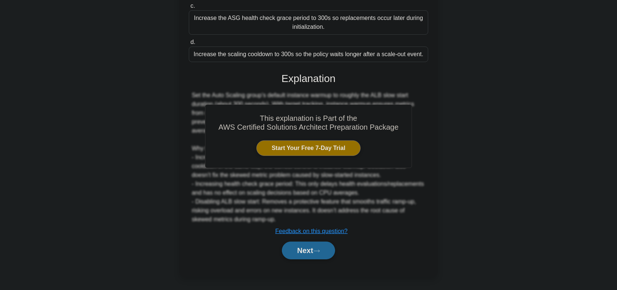
click at [306, 258] on button "Next" at bounding box center [308, 250] width 53 height 18
click at [305, 256] on button "Next" at bounding box center [308, 250] width 53 height 18
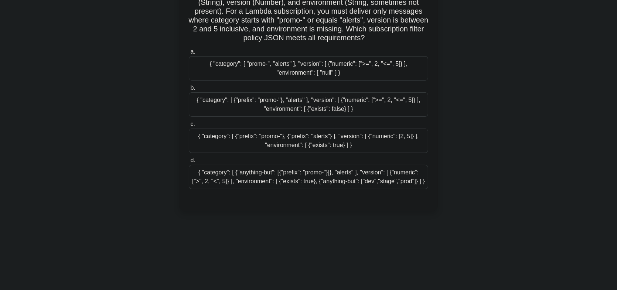
scroll to position [0, 0]
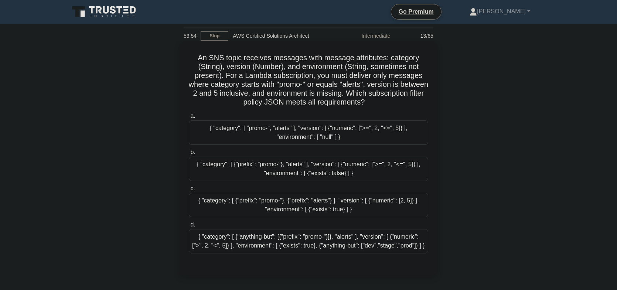
click at [352, 128] on div "{ "category": [ "promo-", "alerts" ], "version": [ {"numeric": [">=", 2, "<=", …" at bounding box center [308, 132] width 239 height 24
click at [189, 119] on input "a. { "category": [ "promo-", "alerts" ], "version": [ {"numeric": [">=", 2, "<=…" at bounding box center [189, 116] width 0 height 5
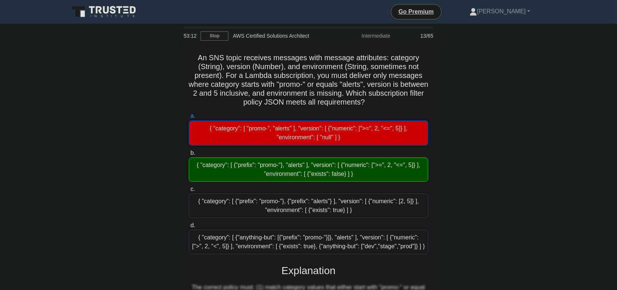
click at [337, 169] on div "{ "category": [ {"prefix": "promo-"}, "alerts" ], "version": [ {"numeric": [">=…" at bounding box center [308, 169] width 239 height 24
click at [189, 155] on input "b. { "category": [ {"prefix": "promo-"}, "alerts" ], "version": [ {"numeric": […" at bounding box center [189, 153] width 0 height 5
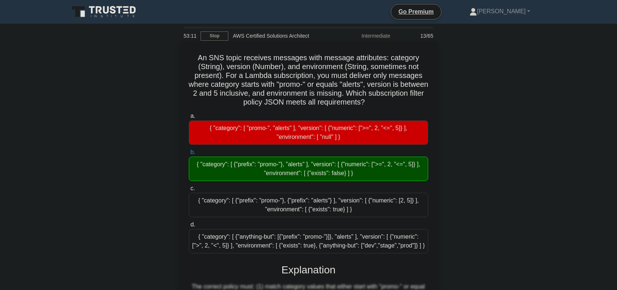
click at [342, 89] on h5 "An SNS topic receives messages with message attributes: category (String), vers…" at bounding box center [308, 80] width 241 height 54
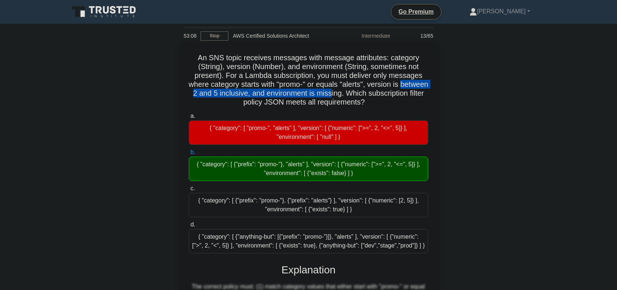
drag, startPoint x: 205, startPoint y: 94, endPoint x: 386, endPoint y: 95, distance: 181.3
click at [377, 95] on h5 "An SNS topic receives messages with message attributes: category (String), vers…" at bounding box center [308, 80] width 241 height 54
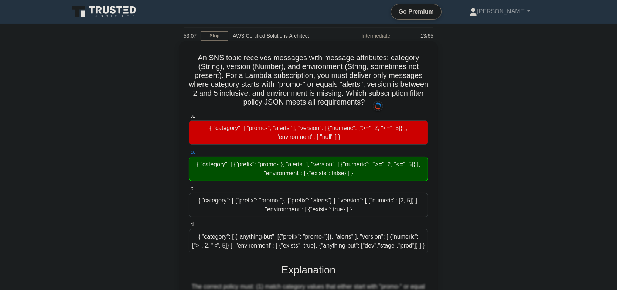
click at [391, 95] on h5 "An SNS topic receives messages with message attributes: category (String), vers…" at bounding box center [308, 80] width 241 height 54
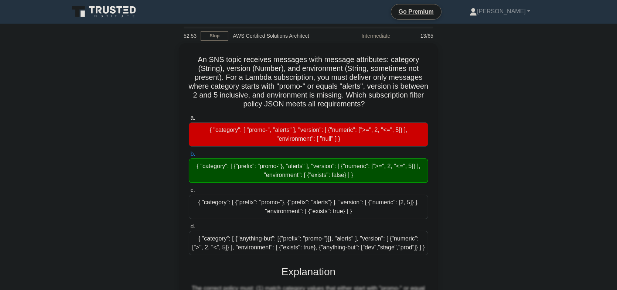
click at [491, 160] on div "An SNS topic receives messages with message attributes: category (String), vers…" at bounding box center [308, 265] width 487 height 444
drag, startPoint x: 456, startPoint y: 200, endPoint x: 441, endPoint y: 171, distance: 32.5
click at [441, 171] on div "An SNS topic receives messages with message attributes: category (String), vers…" at bounding box center [308, 265] width 487 height 444
click at [462, 182] on div "An SNS topic receives messages with message attributes: category (String), vers…" at bounding box center [308, 265] width 487 height 444
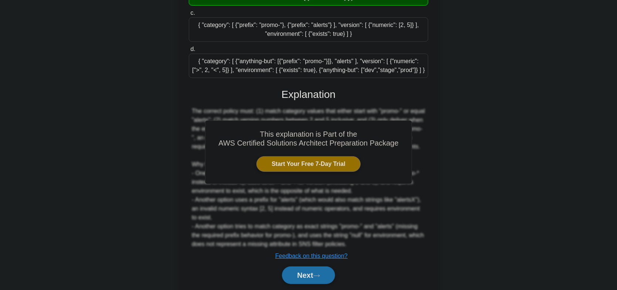
scroll to position [185, 0]
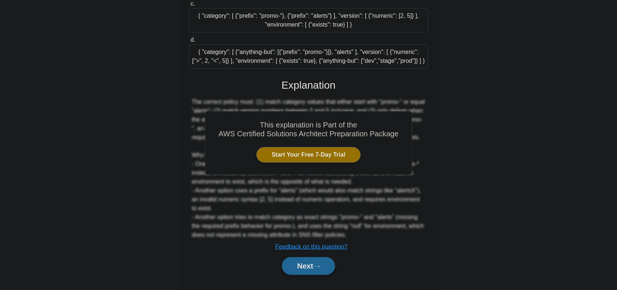
click at [315, 275] on button "Next" at bounding box center [308, 266] width 53 height 18
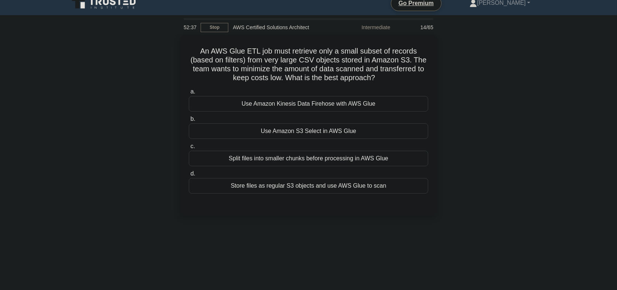
scroll to position [0, 0]
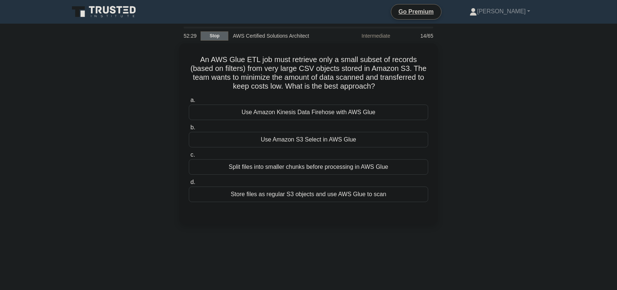
click at [207, 37] on link "Stop" at bounding box center [214, 35] width 28 height 9
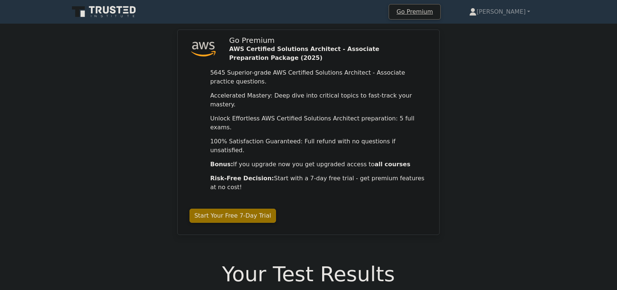
click at [105, 9] on icon at bounding box center [106, 9] width 6 height 7
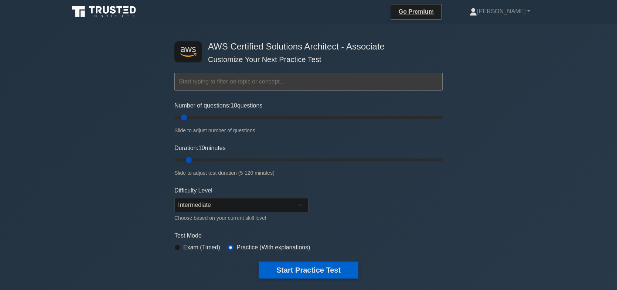
select select "beginner"
click at [174, 198] on select "Beginner Intermediate Expert" at bounding box center [241, 205] width 134 height 14
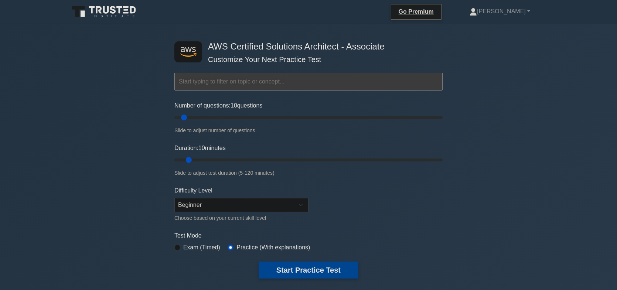
click at [299, 269] on button "Start Practice Test" at bounding box center [308, 269] width 100 height 17
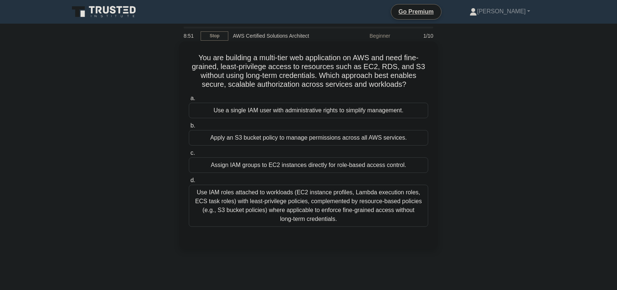
click at [324, 200] on div "Use IAM roles attached to workloads (EC2 instance profiles, Lambda execution ro…" at bounding box center [308, 206] width 239 height 42
click at [189, 183] on input "d. Use IAM roles attached to workloads (EC2 instance profiles, Lambda execution…" at bounding box center [189, 180] width 0 height 5
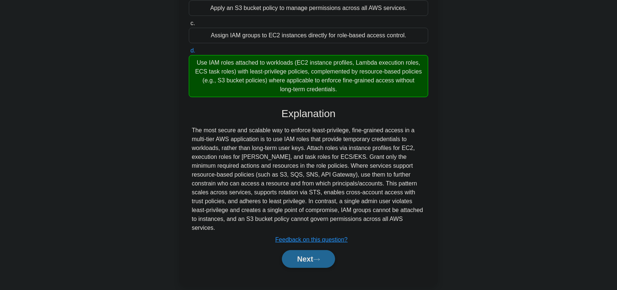
click at [302, 250] on button "Next" at bounding box center [308, 259] width 53 height 18
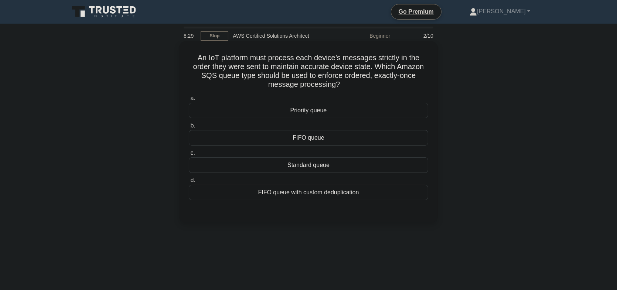
click at [318, 139] on div "FIFO queue" at bounding box center [308, 138] width 239 height 16
click at [189, 128] on input "b. FIFO queue" at bounding box center [189, 125] width 0 height 5
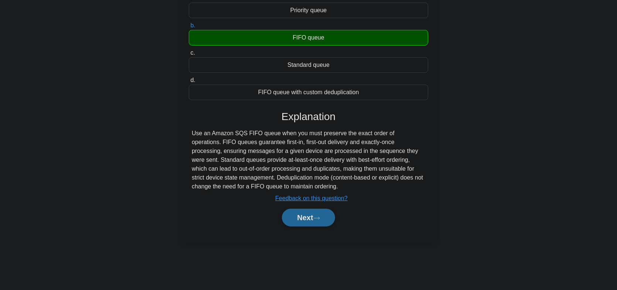
scroll to position [109, 0]
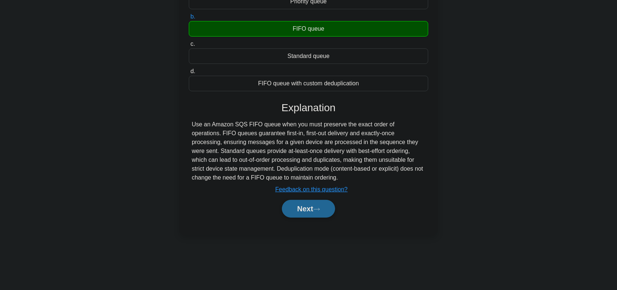
click at [306, 215] on button "Next" at bounding box center [308, 209] width 53 height 18
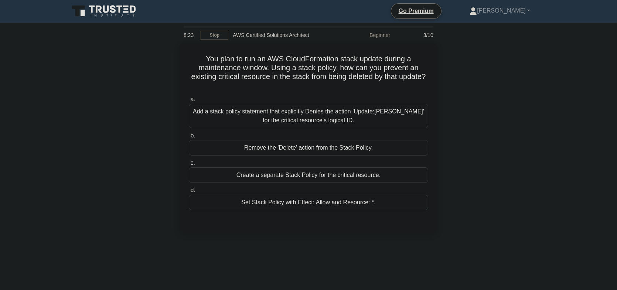
scroll to position [0, 0]
click at [264, 113] on div "Add a stack policy statement that explicitly Denies the action 'Update:[PERSON_…" at bounding box center [308, 115] width 239 height 24
click at [189, 101] on input "a. Add a stack policy statement that explicitly Denies the action 'Update:Delet…" at bounding box center [189, 98] width 0 height 5
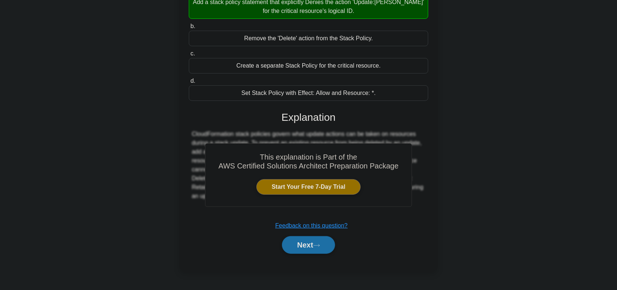
scroll to position [109, 0]
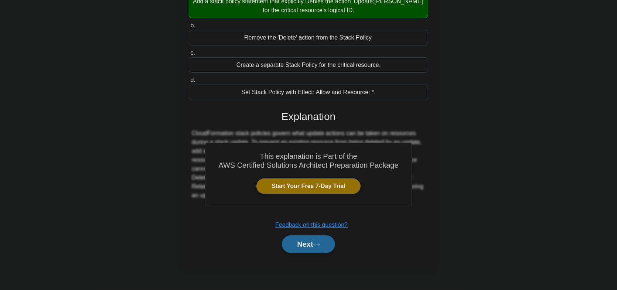
click at [302, 245] on button "Next" at bounding box center [308, 244] width 53 height 18
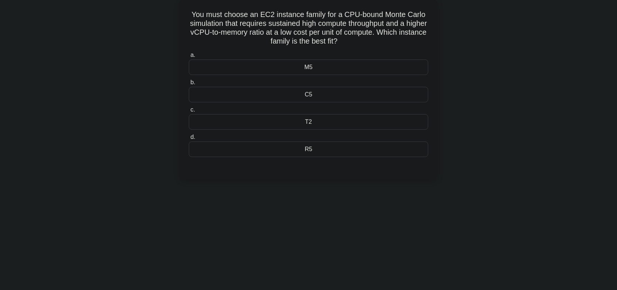
scroll to position [35, 0]
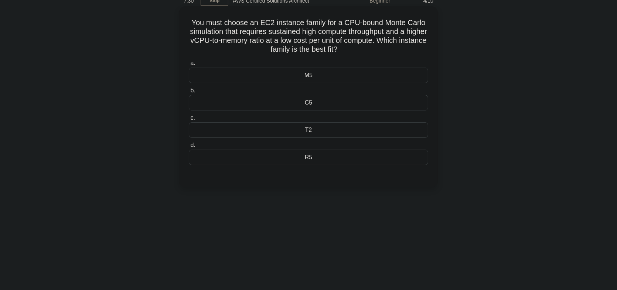
click at [303, 102] on div "C5" at bounding box center [308, 103] width 239 height 16
click at [189, 93] on input "b. C5" at bounding box center [189, 90] width 0 height 5
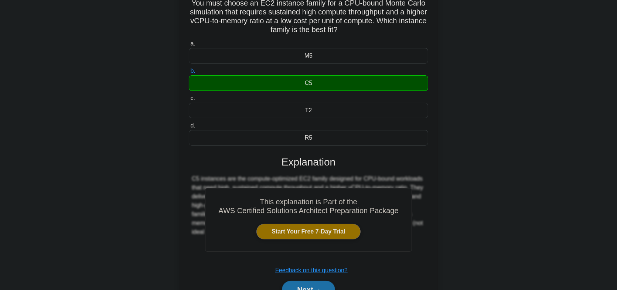
scroll to position [109, 0]
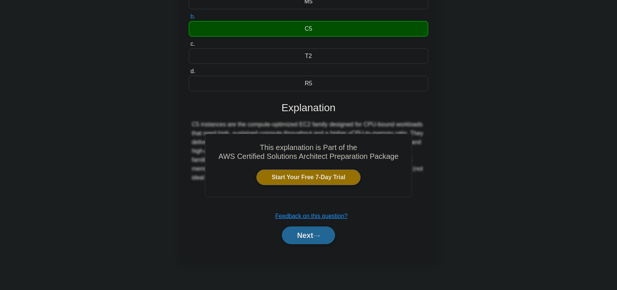
click at [292, 228] on button "Next" at bounding box center [308, 235] width 53 height 18
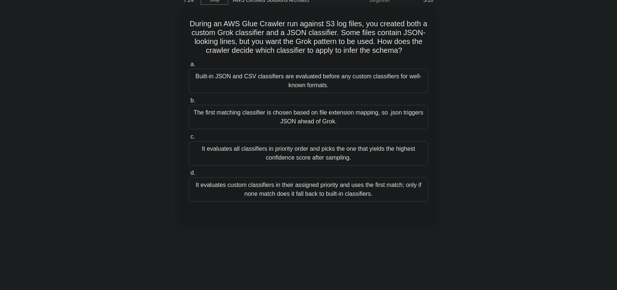
scroll to position [37, 0]
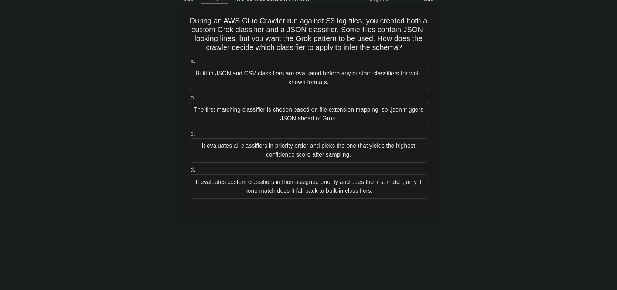
click at [278, 21] on h5 "During an AWS Glue Crawler run against S3 log files, you created both a custom …" at bounding box center [308, 34] width 241 height 36
click at [299, 16] on h5 "During an AWS Glue Crawler run against S3 log files, you created both a custom …" at bounding box center [308, 34] width 241 height 36
click at [377, 86] on div "Built-in JSON and CSV classifiers are evaluated before any custom classifiers f…" at bounding box center [308, 78] width 239 height 24
click at [189, 64] on input "a. Built-in JSON and CSV classifiers are evaluated before any custom classifier…" at bounding box center [189, 61] width 0 height 5
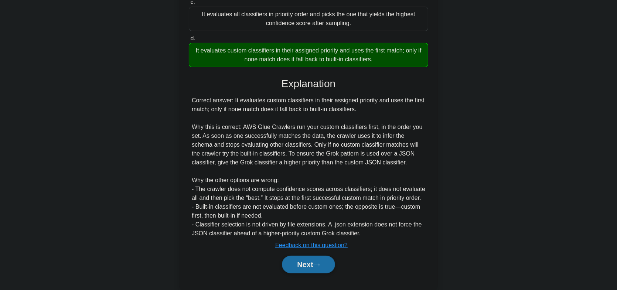
scroll to position [183, 0]
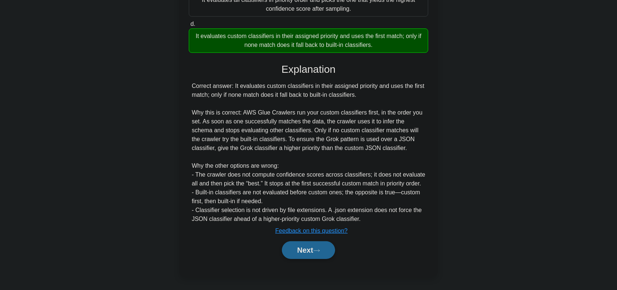
click at [298, 250] on button "Next" at bounding box center [308, 250] width 53 height 18
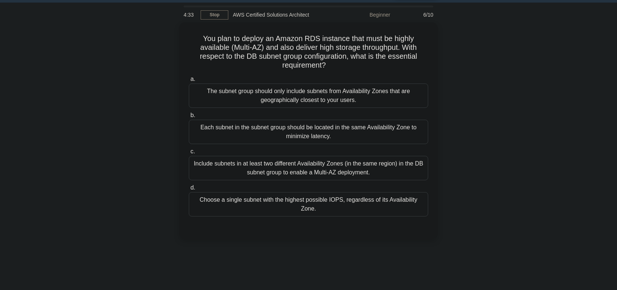
scroll to position [0, 0]
